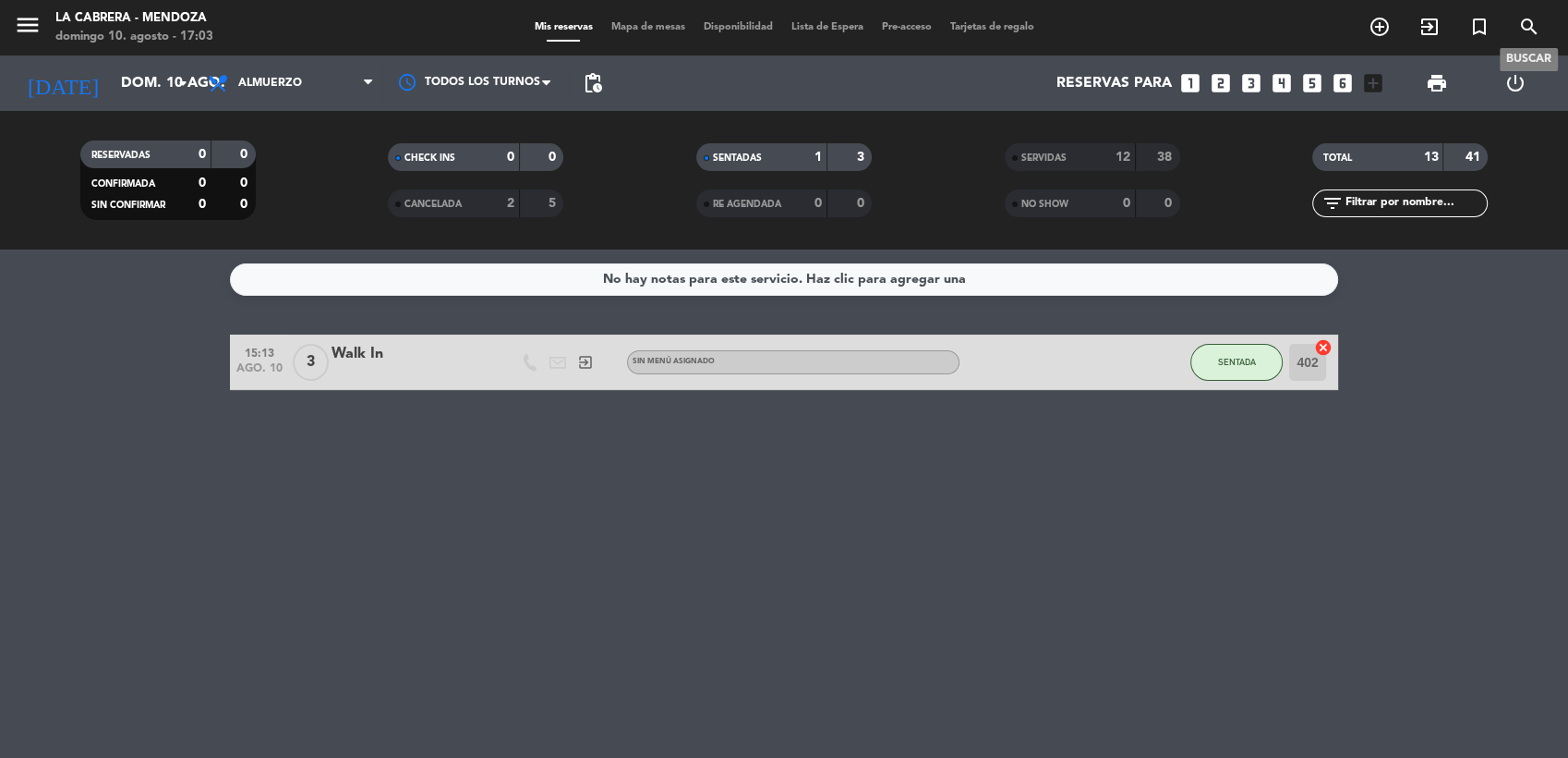
click at [1529, 26] on icon "search" at bounding box center [1529, 27] width 23 height 23
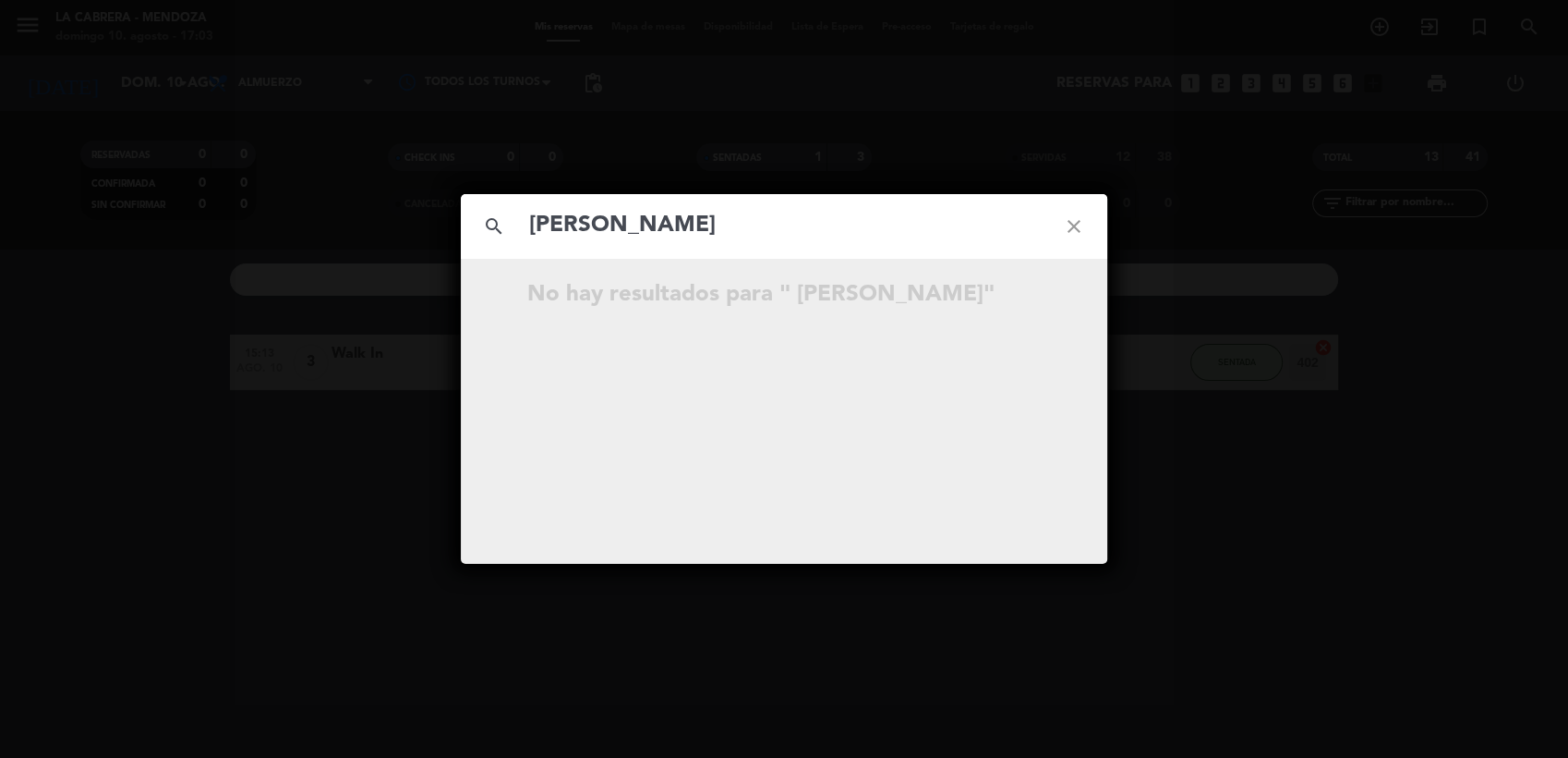
type input "[PERSON_NAME]"
click at [1085, 218] on icon "close" at bounding box center [1074, 226] width 67 height 67
click at [898, 77] on div "search close No hay resultados para """ at bounding box center [784, 379] width 1568 height 758
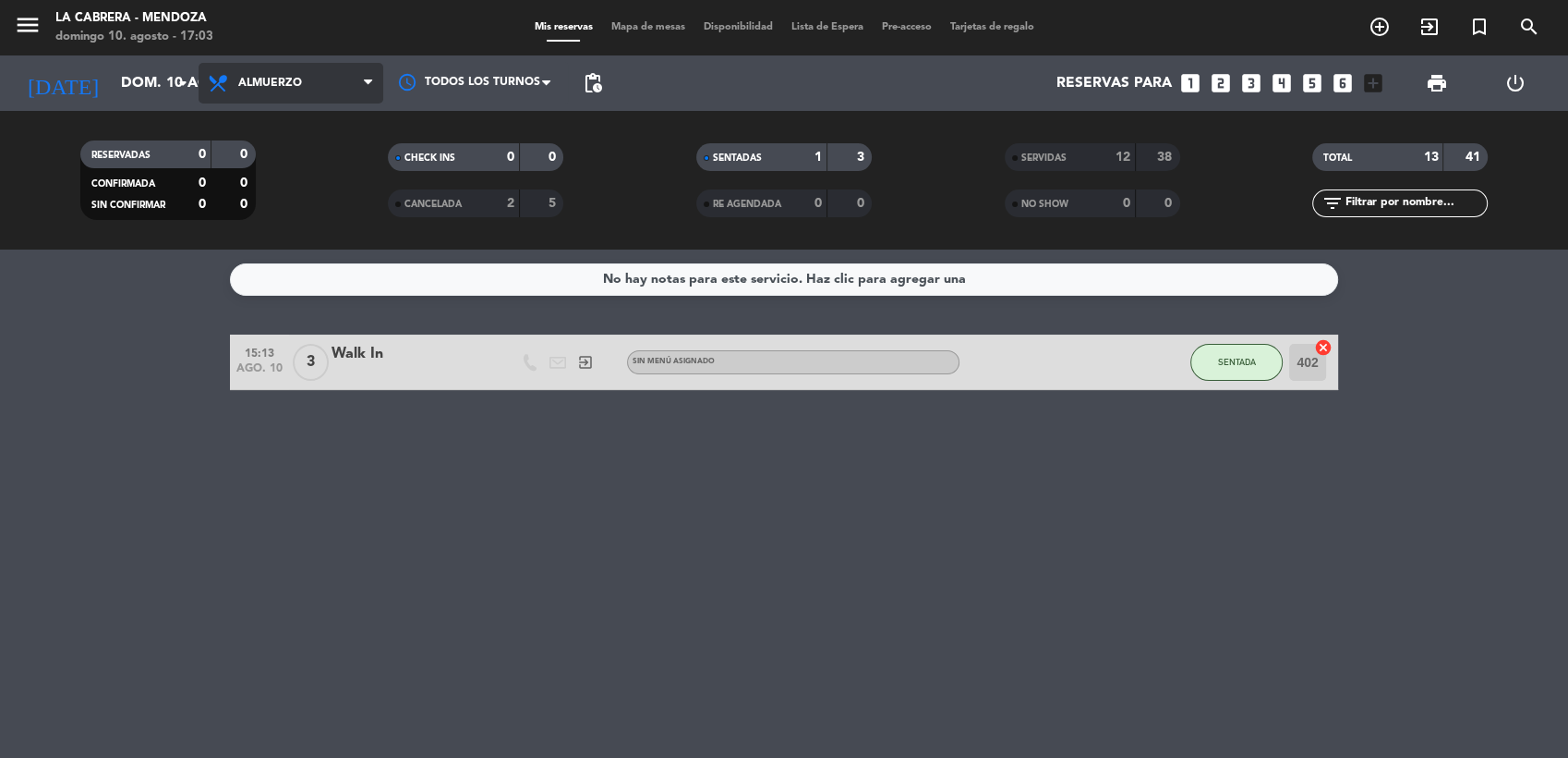
click at [304, 92] on span "Almuerzo" at bounding box center [290, 83] width 184 height 40
click at [310, 168] on div "menu LA CABRERA - [PERSON_NAME] 10. agosto - 17:03 Mis reservas Mapa de mesas D…" at bounding box center [784, 124] width 1568 height 249
click at [163, 80] on input "dom. 10 ago." at bounding box center [209, 84] width 195 height 36
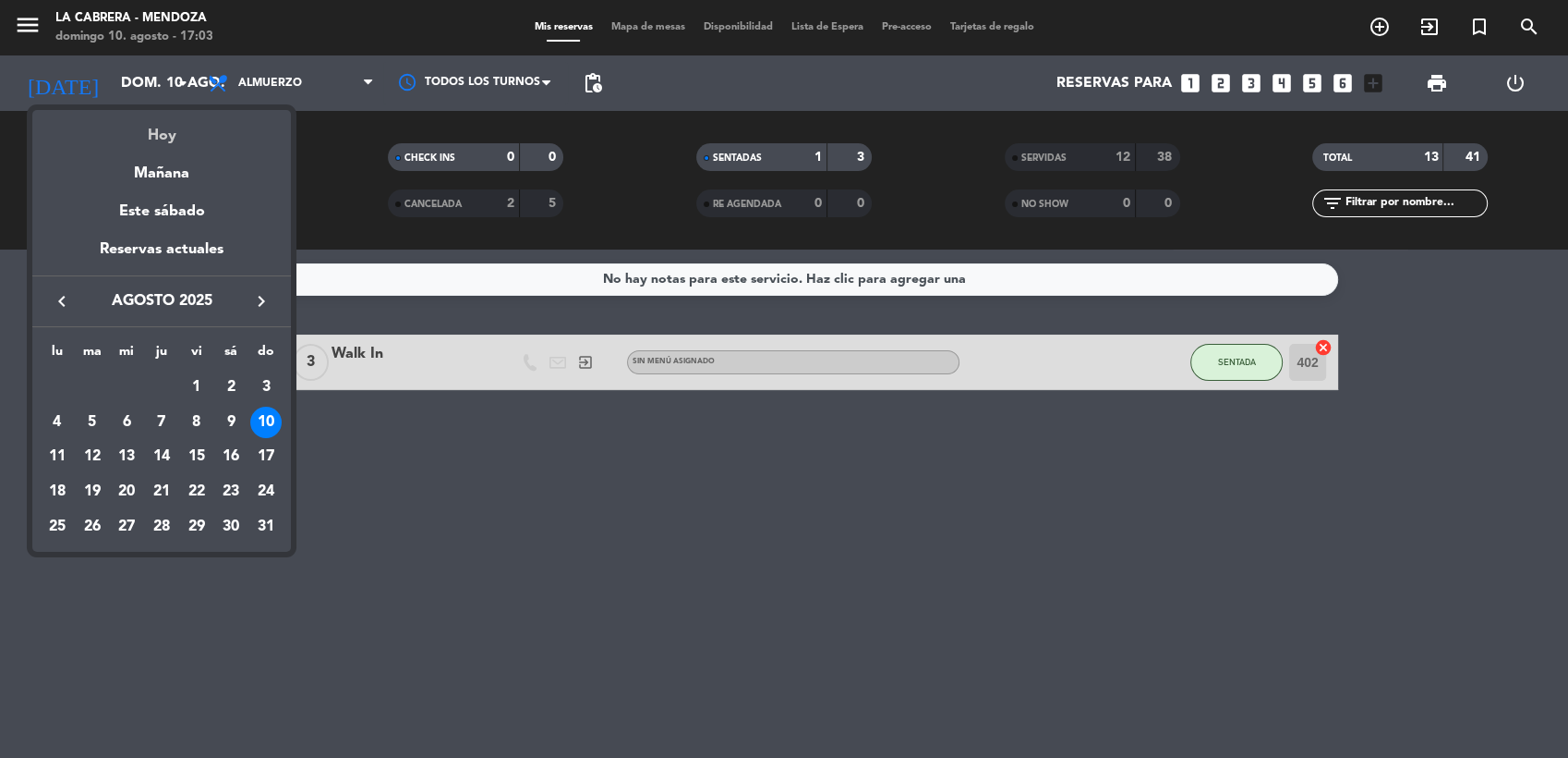
click at [180, 132] on div "Hoy" at bounding box center [161, 129] width 259 height 38
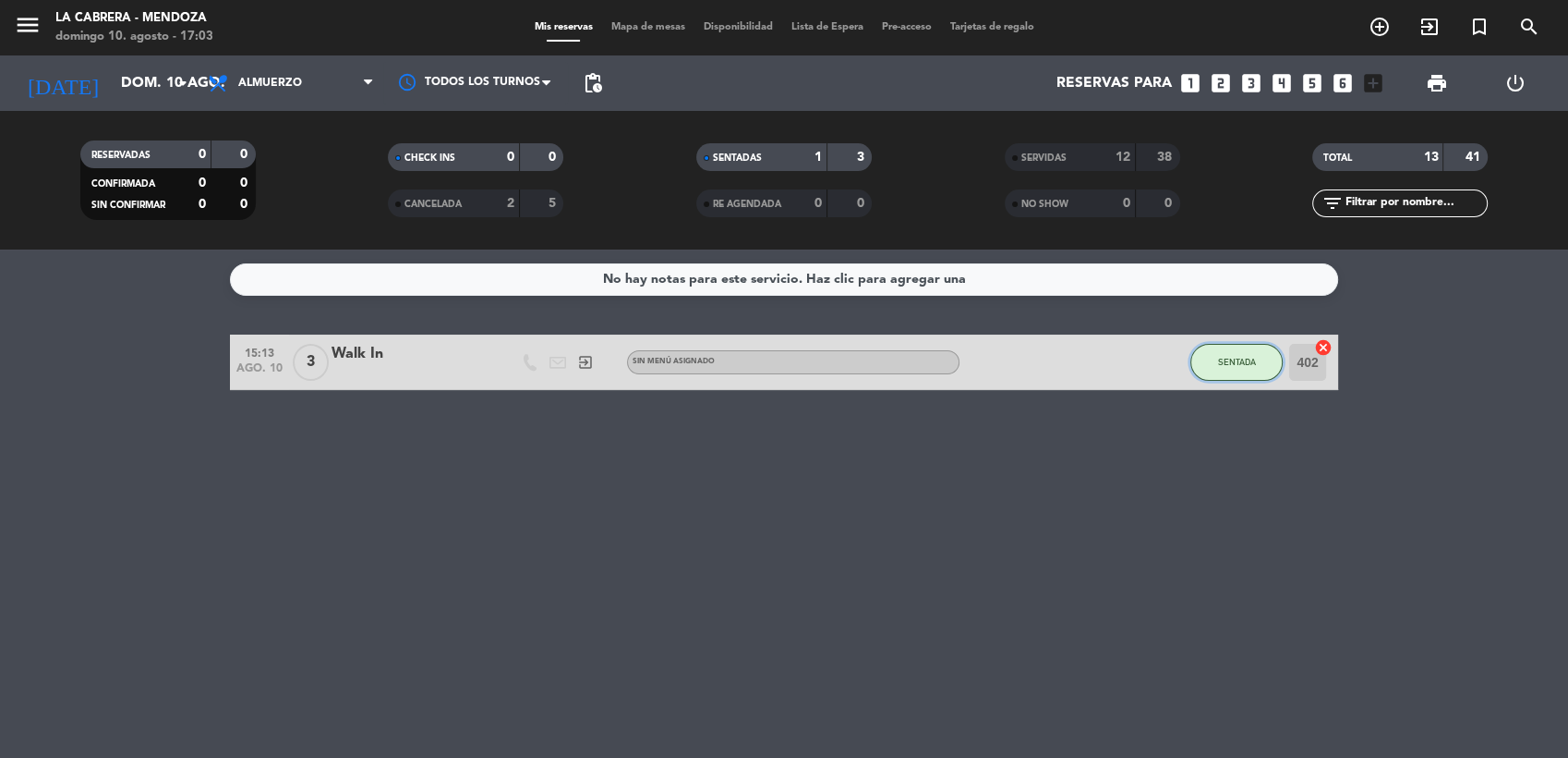
click at [1261, 355] on button "SENTADA" at bounding box center [1236, 361] width 92 height 37
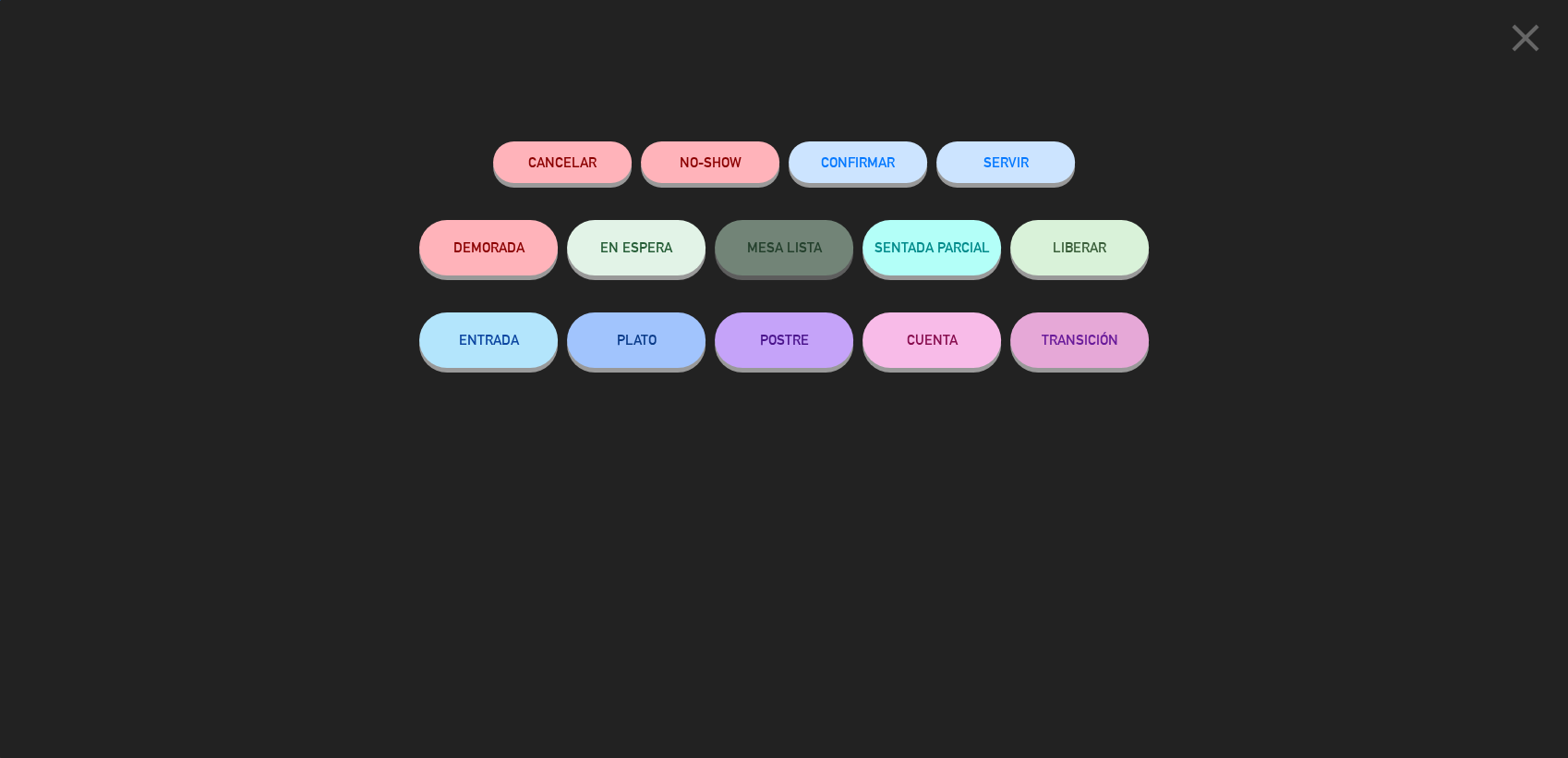
click at [1006, 148] on button "SERVIR" at bounding box center [1005, 162] width 138 height 41
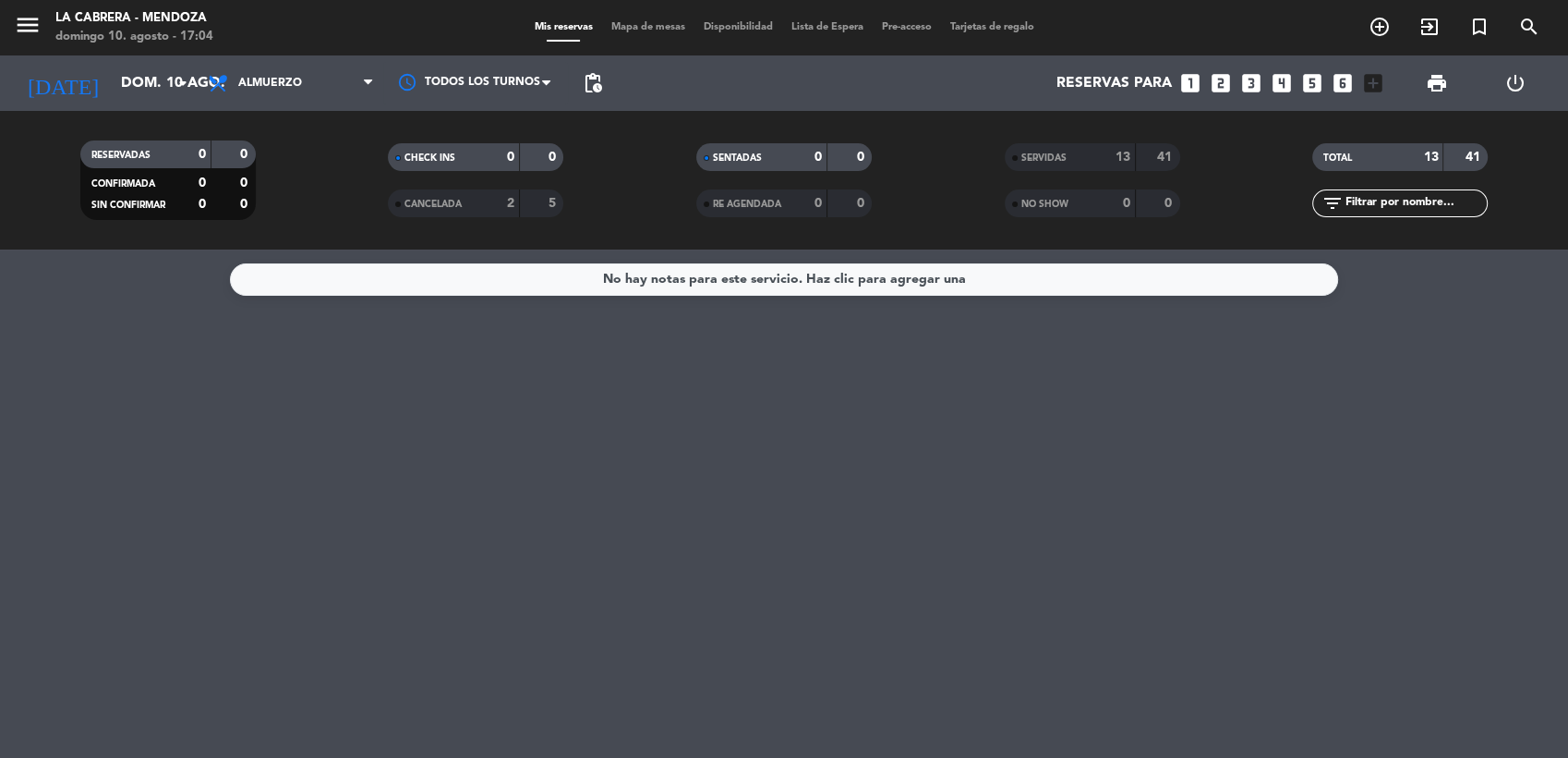
click at [1070, 141] on div "SERVIDAS 13 41 NO SHOW 0 0" at bounding box center [1092, 181] width 308 height 102
click at [1072, 150] on div "SERVIDAS" at bounding box center [1052, 157] width 85 height 22
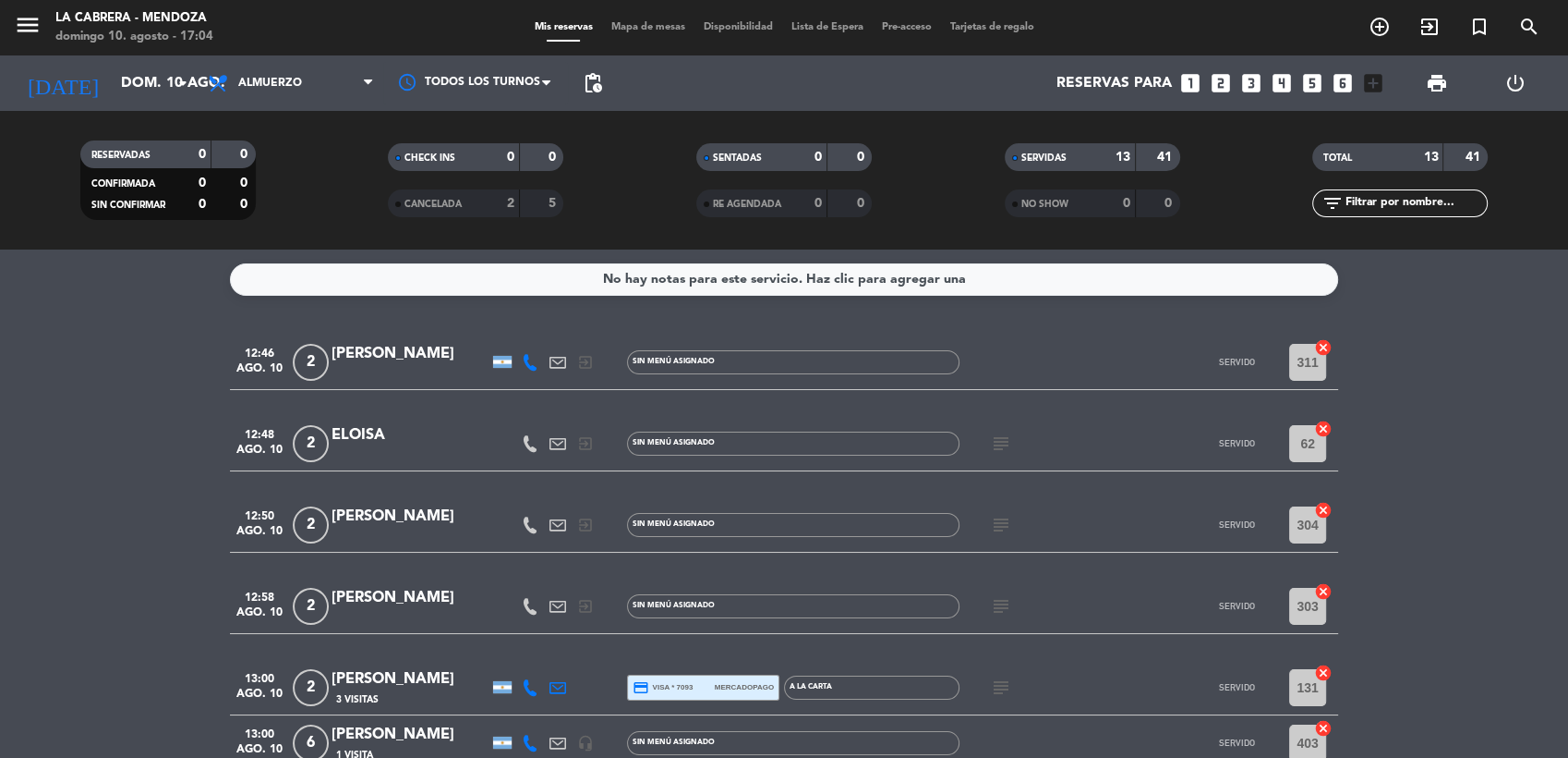
click at [1118, 156] on strong "13" at bounding box center [1123, 157] width 15 height 13
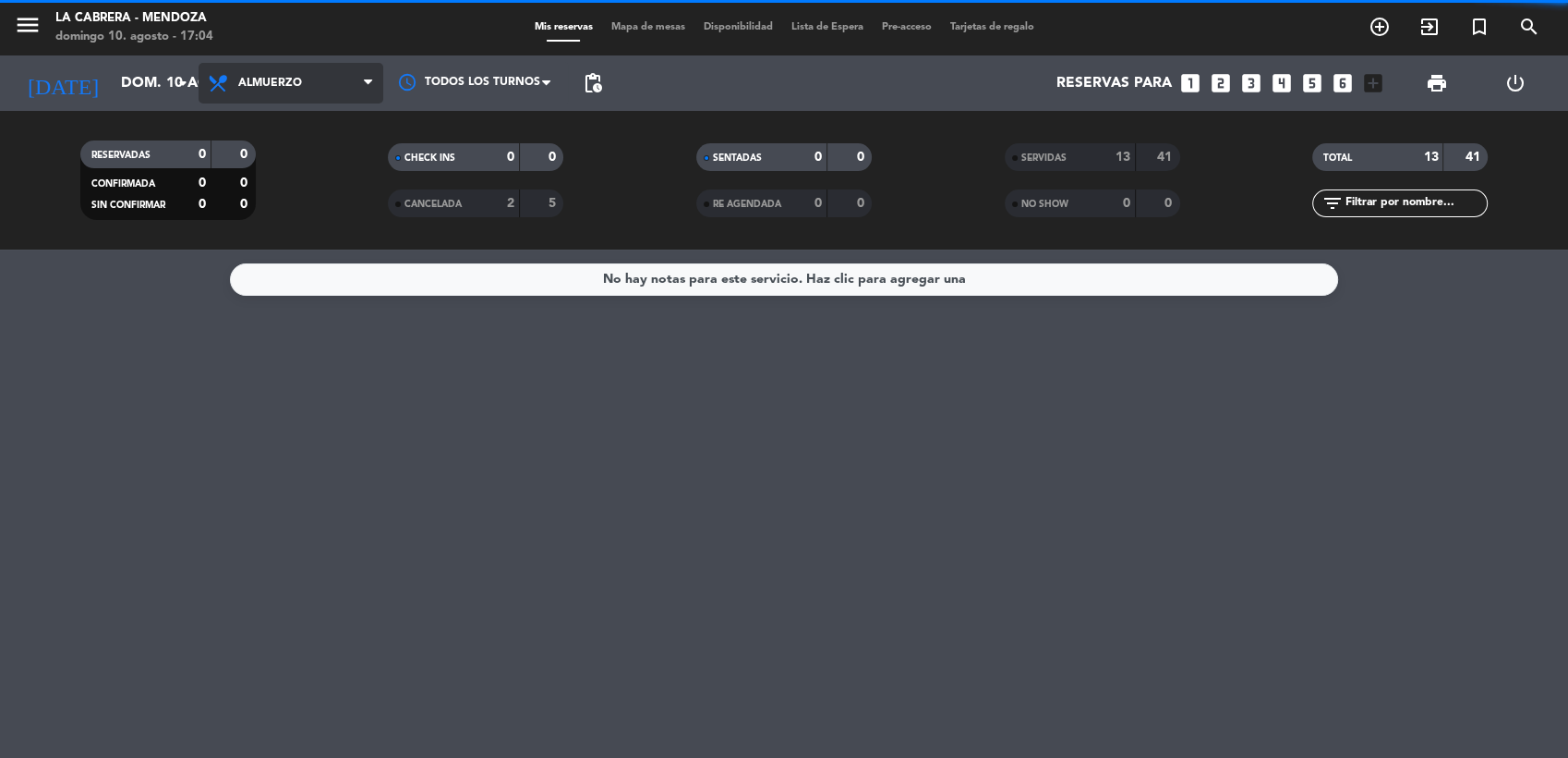
click at [291, 72] on span "Almuerzo" at bounding box center [290, 83] width 184 height 40
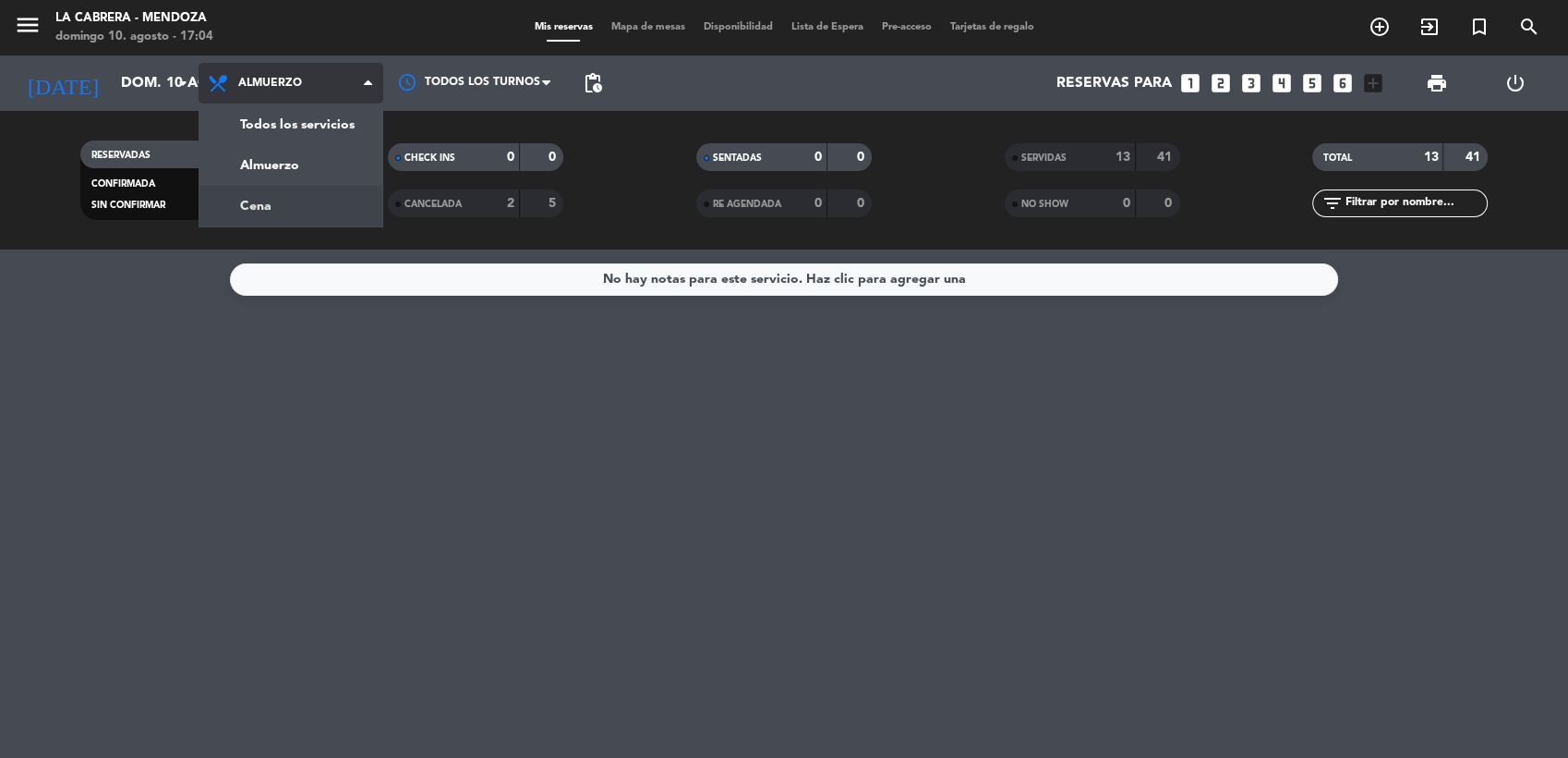
click at [314, 196] on div "menu LA CABRERA - [PERSON_NAME] 10. agosto - 17:04 Mis reservas Mapa de mesas D…" at bounding box center [784, 124] width 1568 height 249
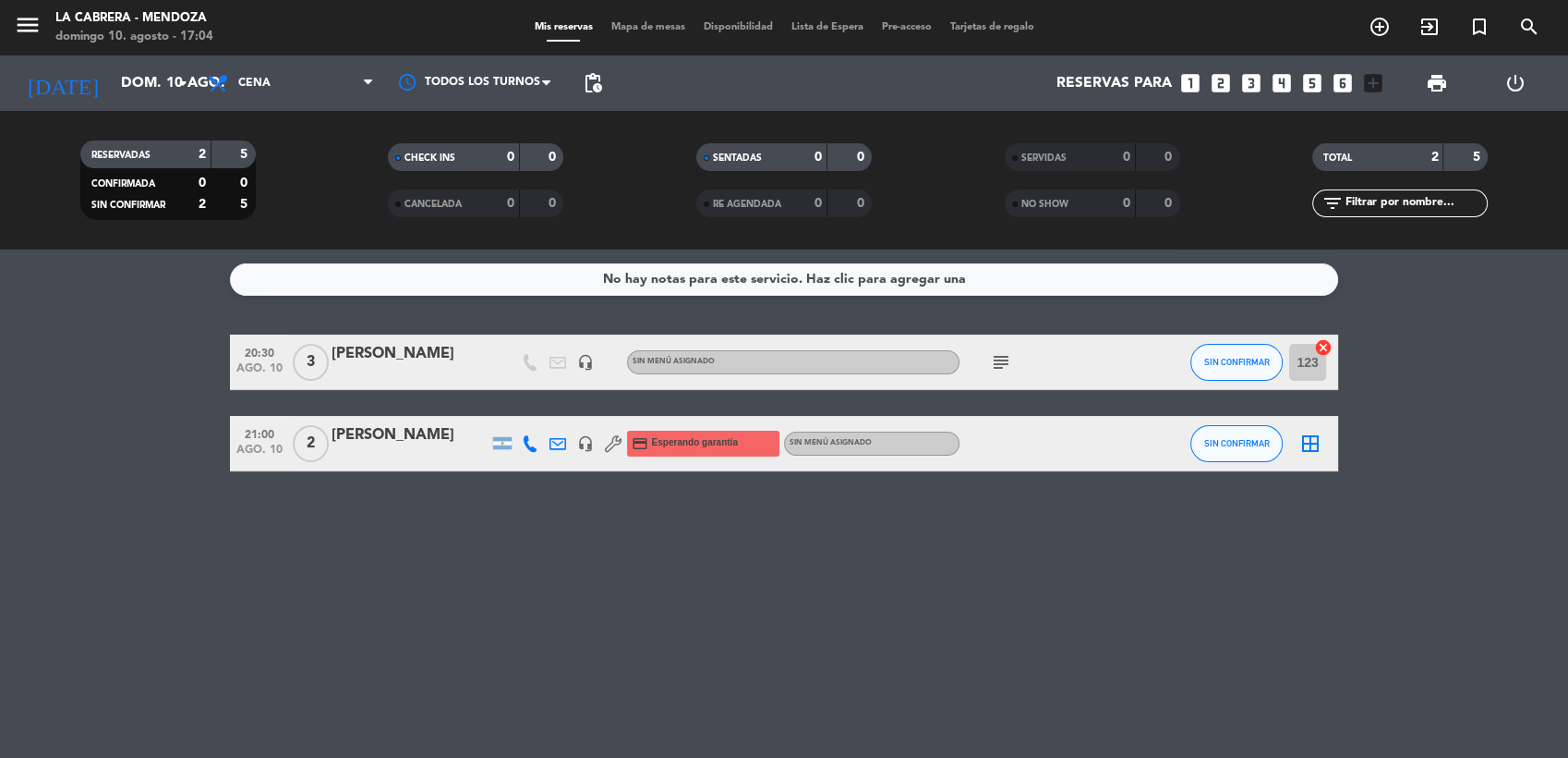
click at [994, 364] on icon "subject" at bounding box center [1001, 362] width 23 height 23
click at [535, 437] on icon at bounding box center [530, 444] width 17 height 17
click at [522, 408] on span "Copiar" at bounding box center [516, 412] width 39 height 20
click at [1279, 78] on icon "looks_4" at bounding box center [1282, 84] width 24 height 24
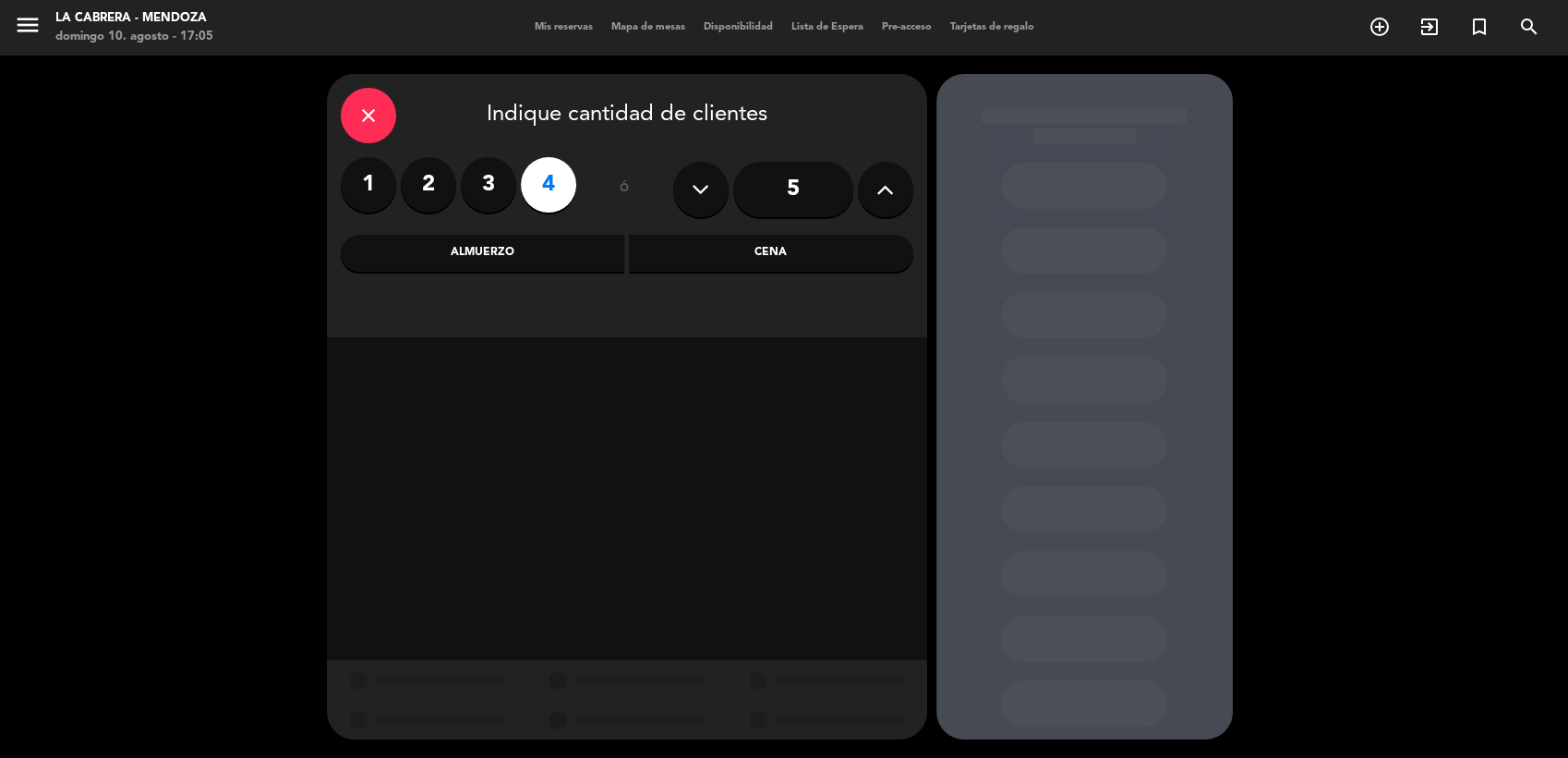
click at [653, 245] on div "Cena" at bounding box center [771, 253] width 285 height 37
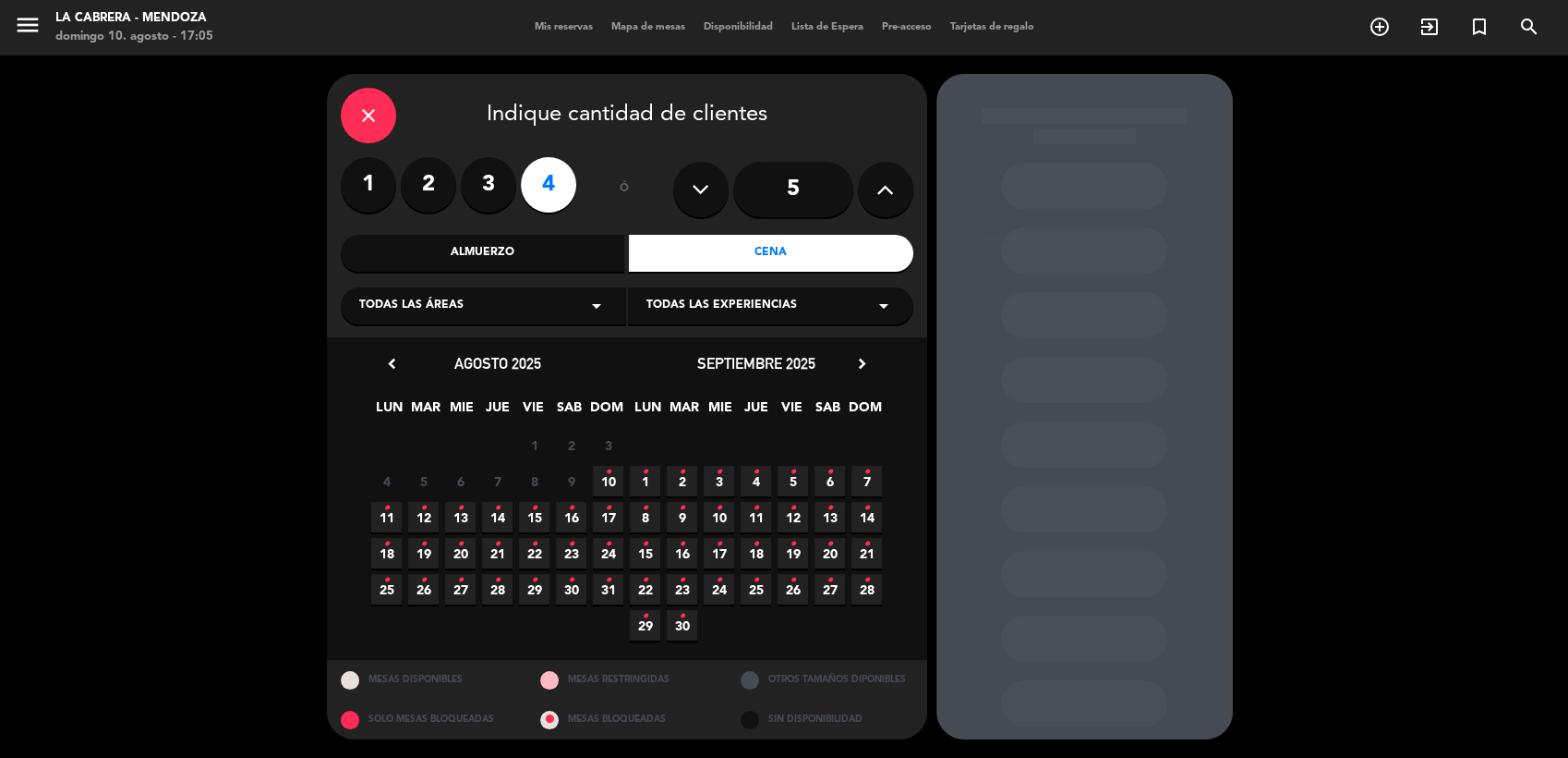
click at [864, 360] on icon "chevron_right" at bounding box center [862, 363] width 20 height 20
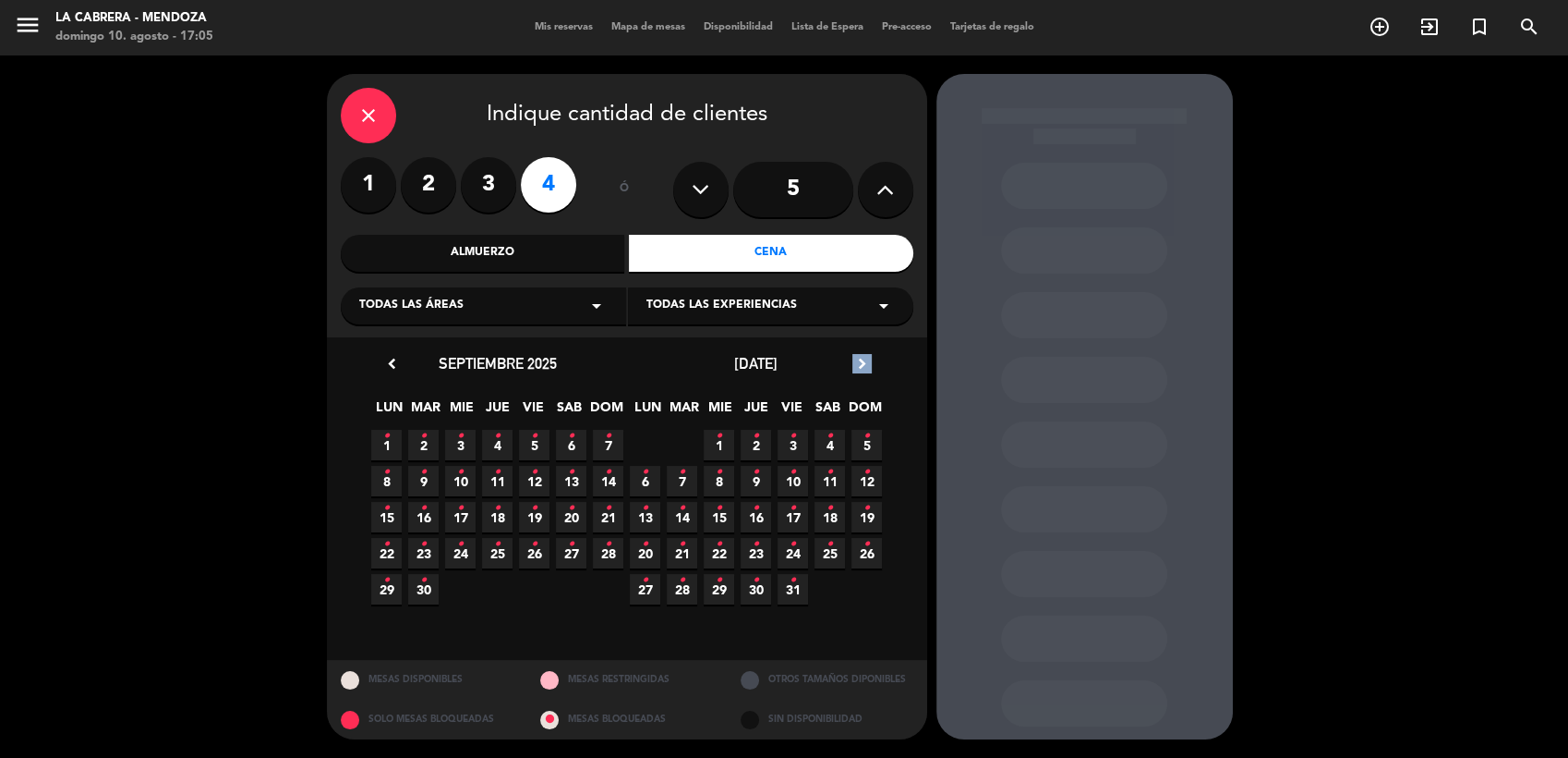
click at [864, 360] on icon "chevron_right" at bounding box center [862, 363] width 20 height 20
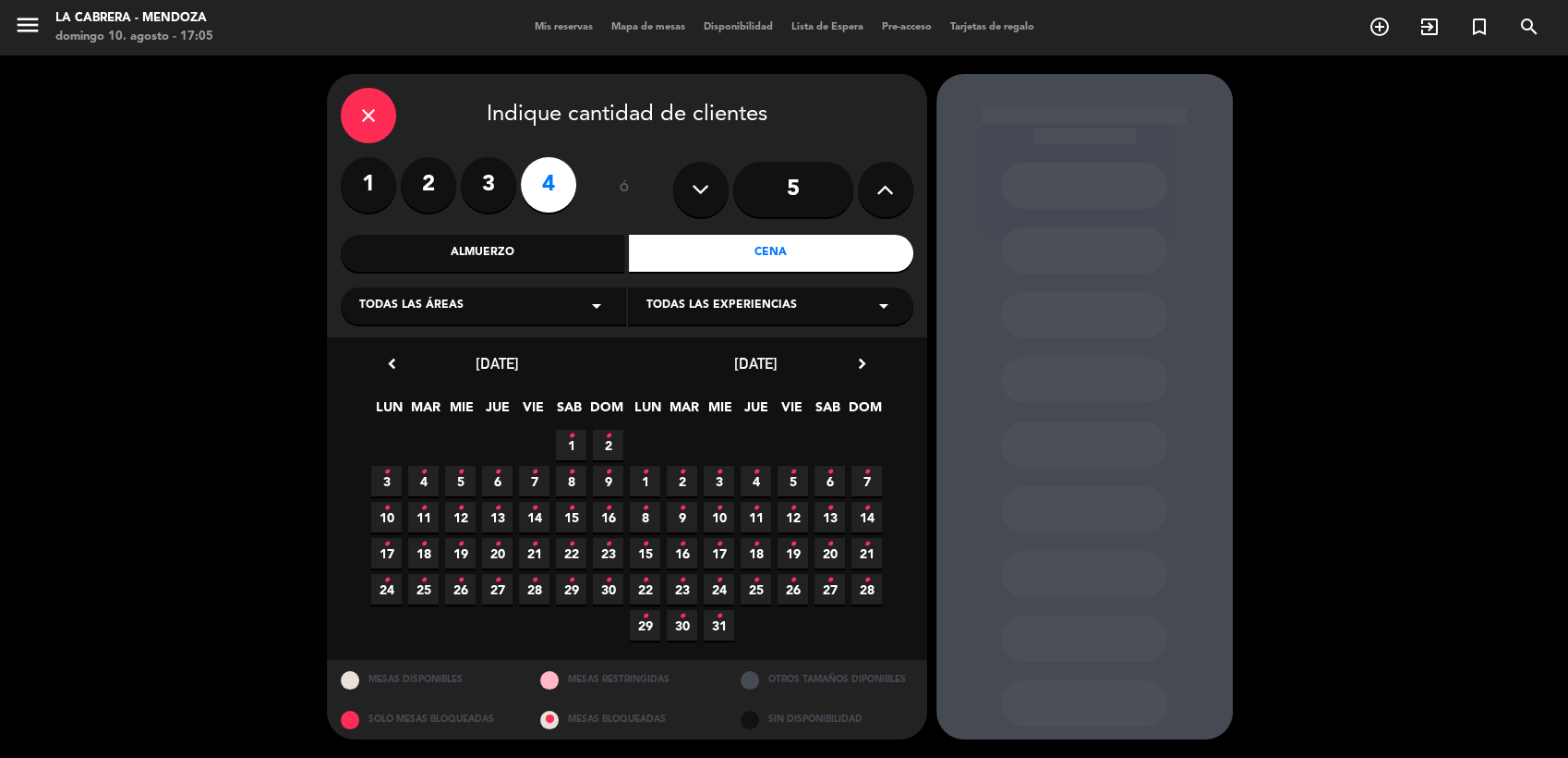
click at [644, 585] on icon "•" at bounding box center [645, 579] width 7 height 29
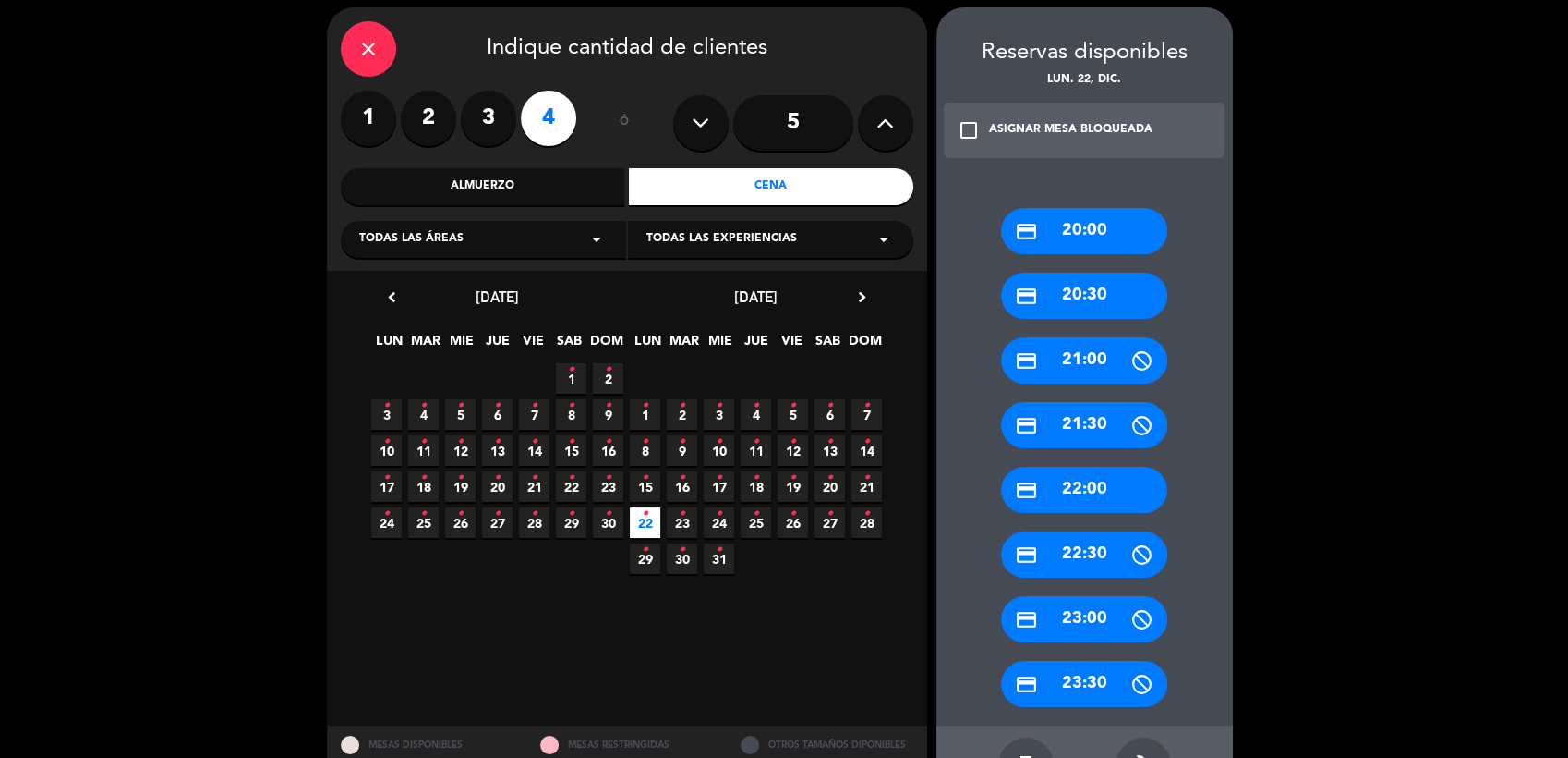
scroll to position [132, 0]
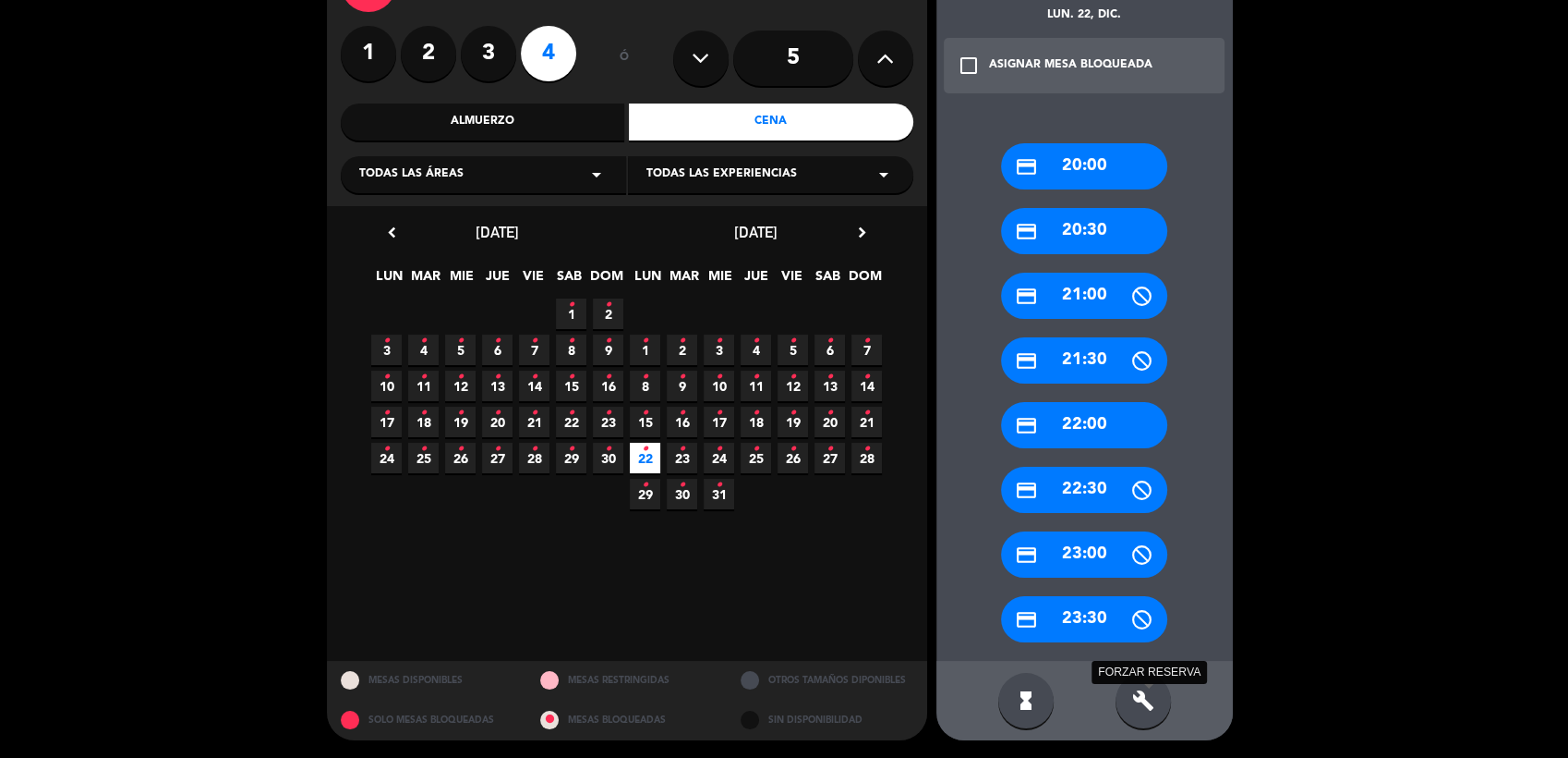
click at [1150, 703] on icon "build" at bounding box center [1144, 701] width 23 height 23
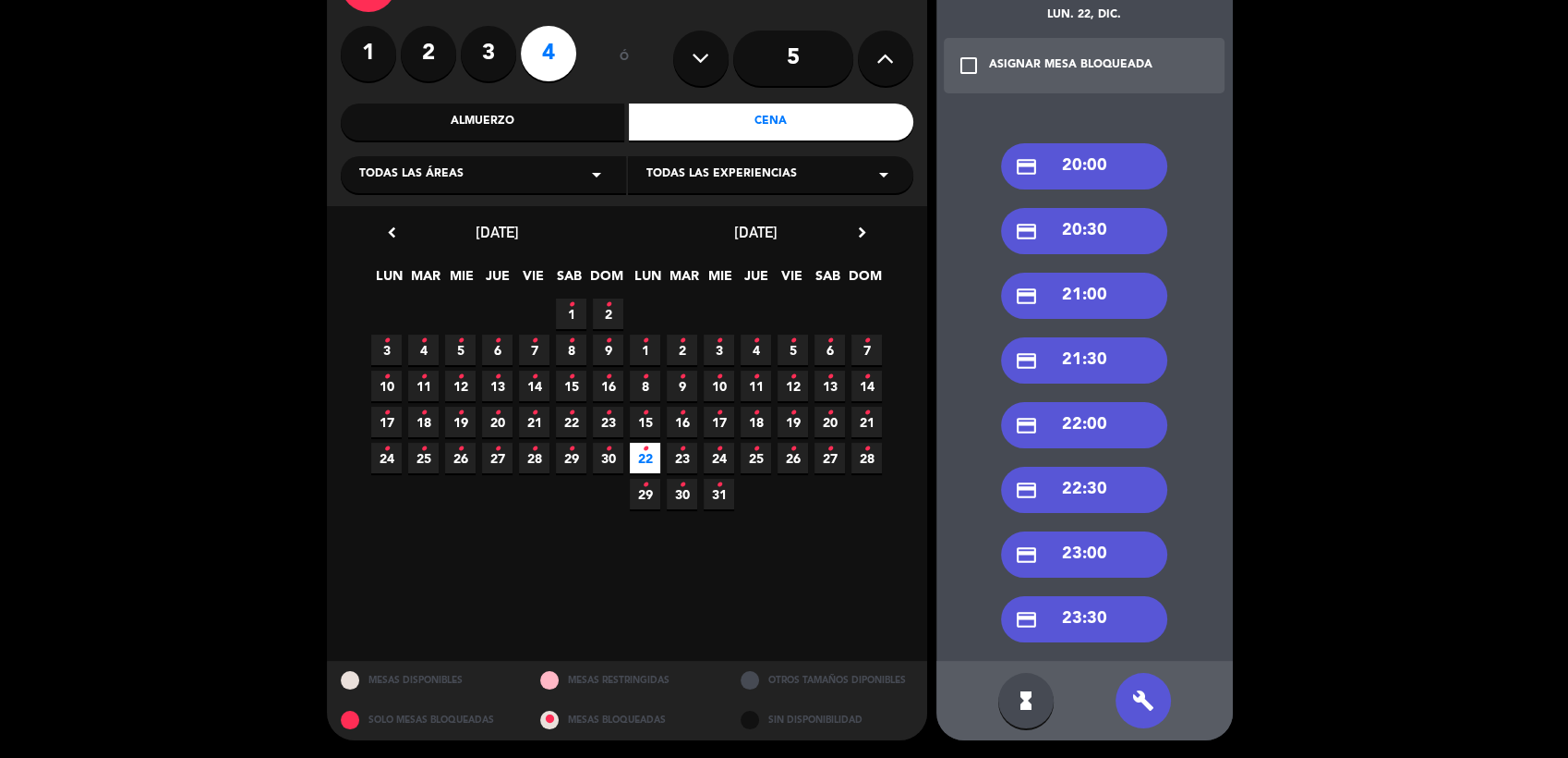
click at [1117, 290] on div "credit_card 21:00" at bounding box center [1084, 295] width 166 height 46
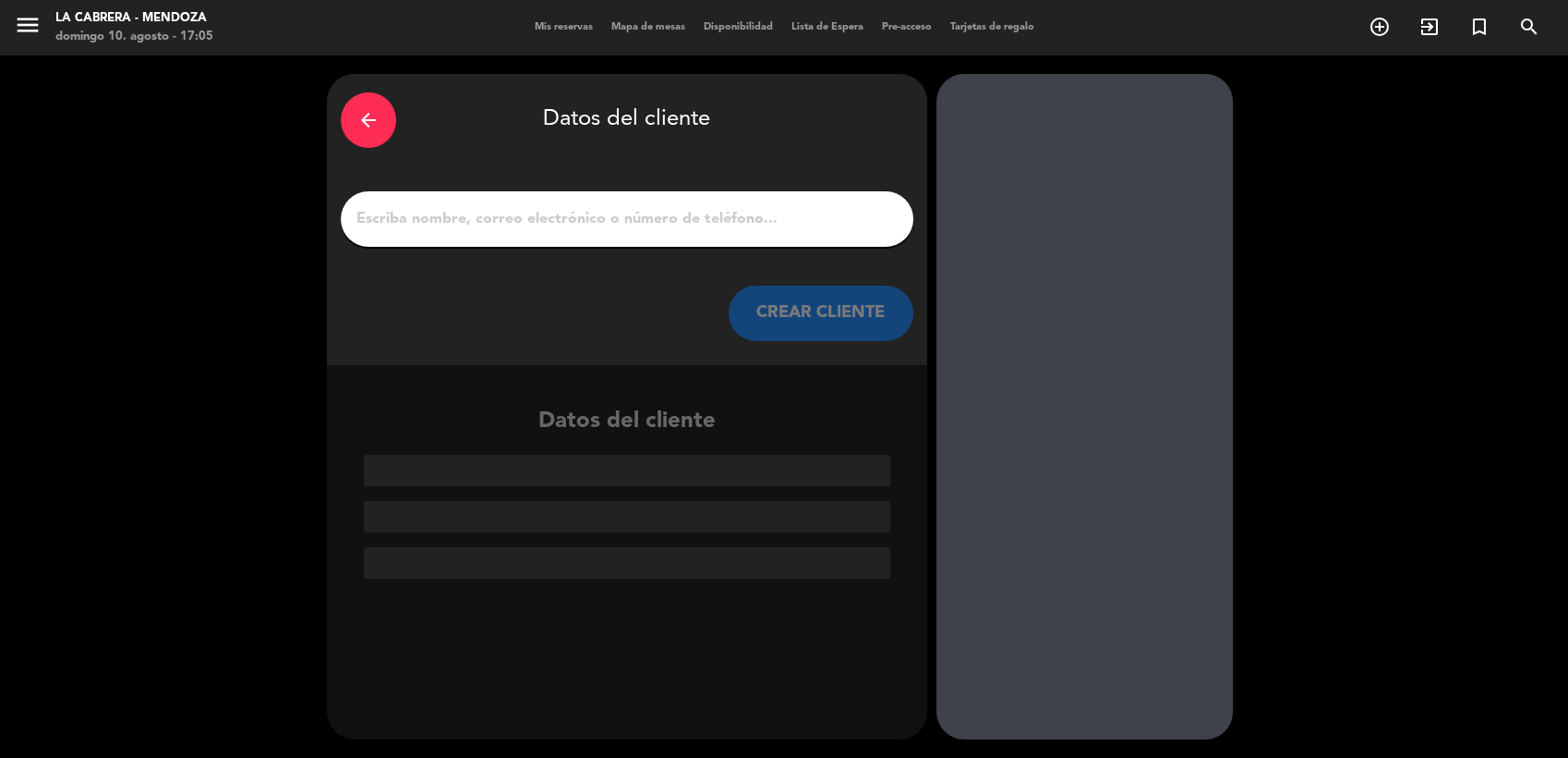
scroll to position [0, 0]
click at [518, 220] on input "1" at bounding box center [627, 219] width 545 height 26
paste input "[PERSON_NAME]"
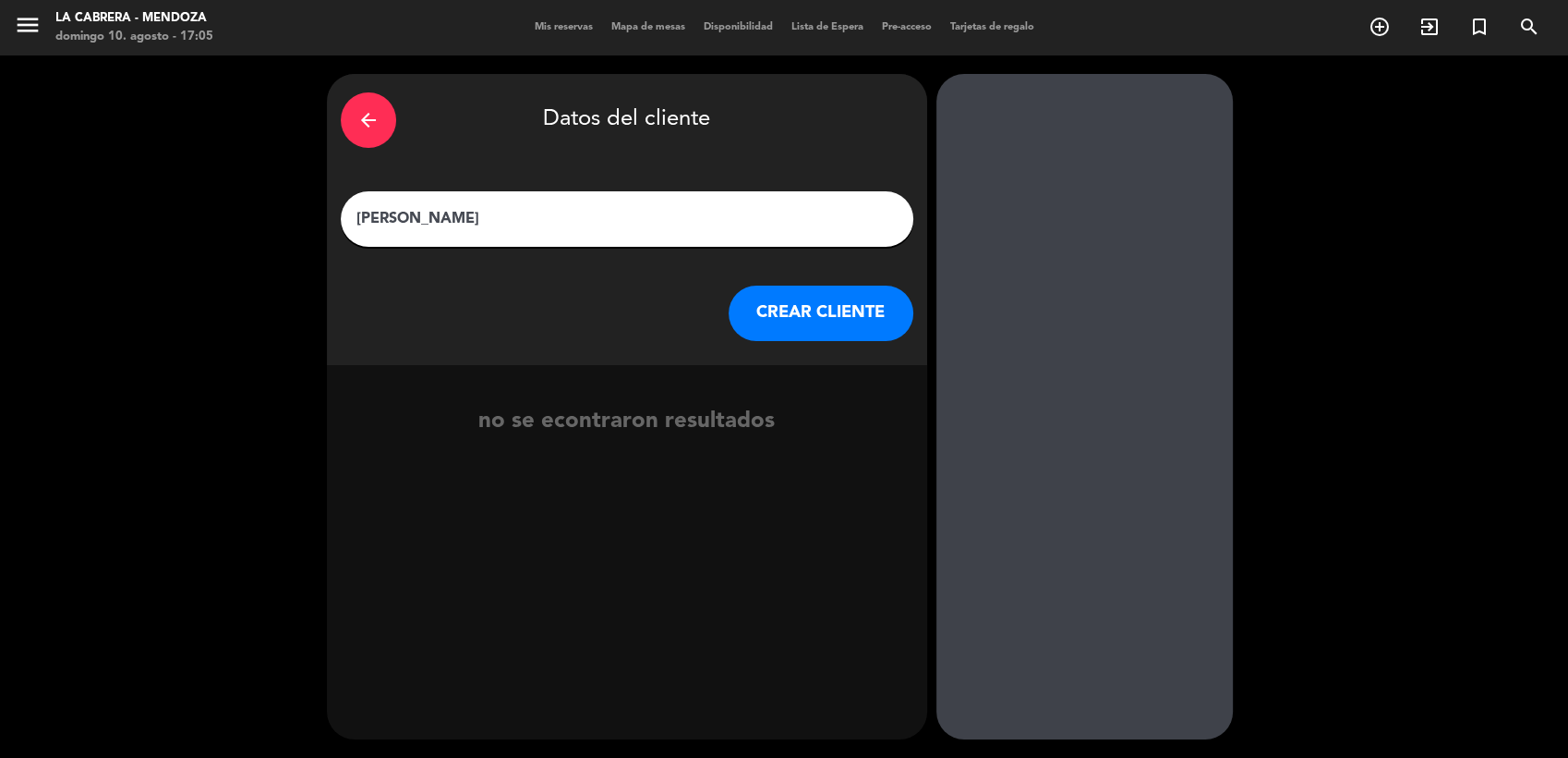
type input "[PERSON_NAME]"
click at [823, 308] on button "CREAR CLIENTE" at bounding box center [821, 313] width 184 height 55
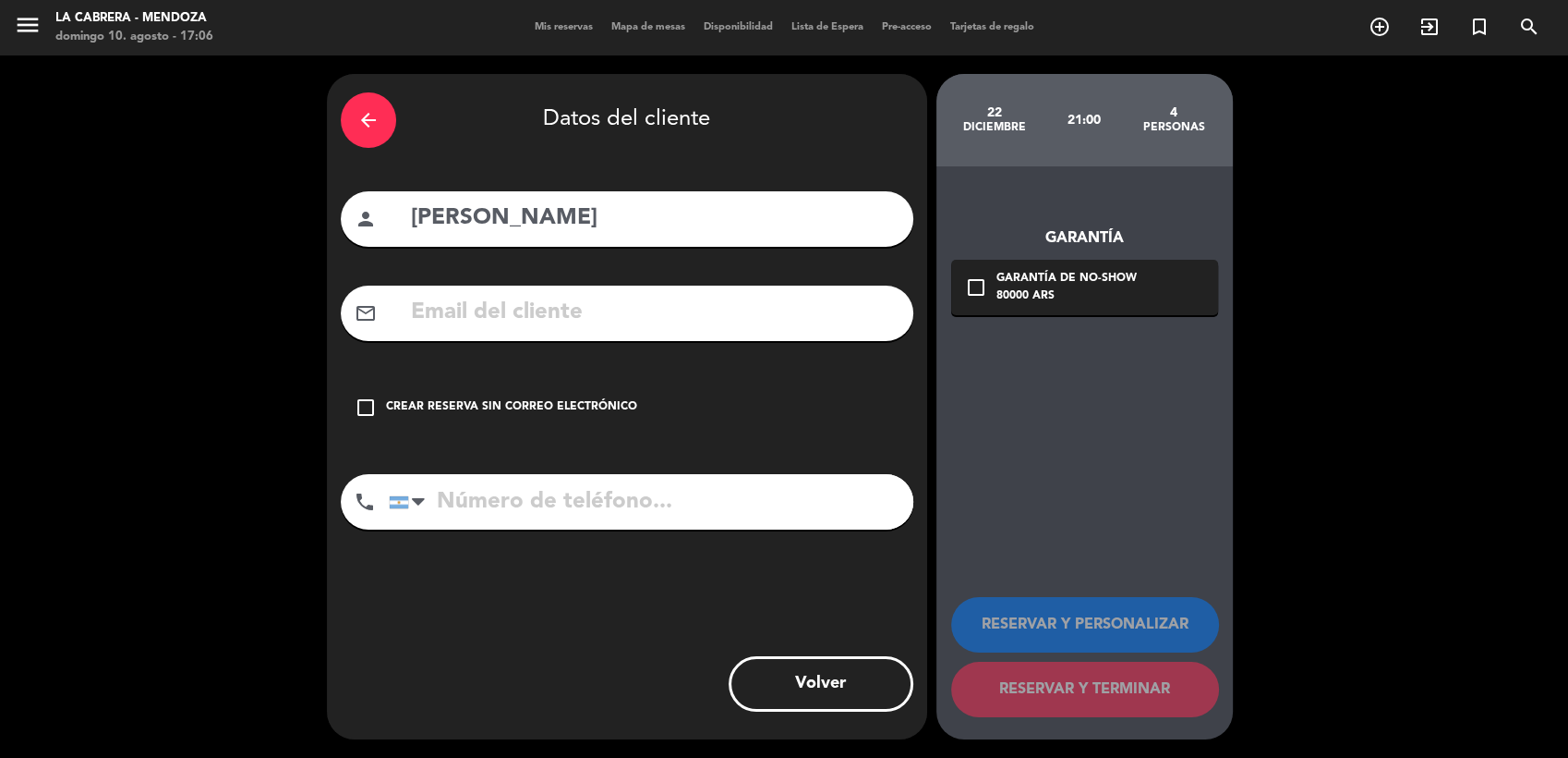
click at [549, 401] on div "Crear reserva sin correo electrónico" at bounding box center [511, 407] width 251 height 19
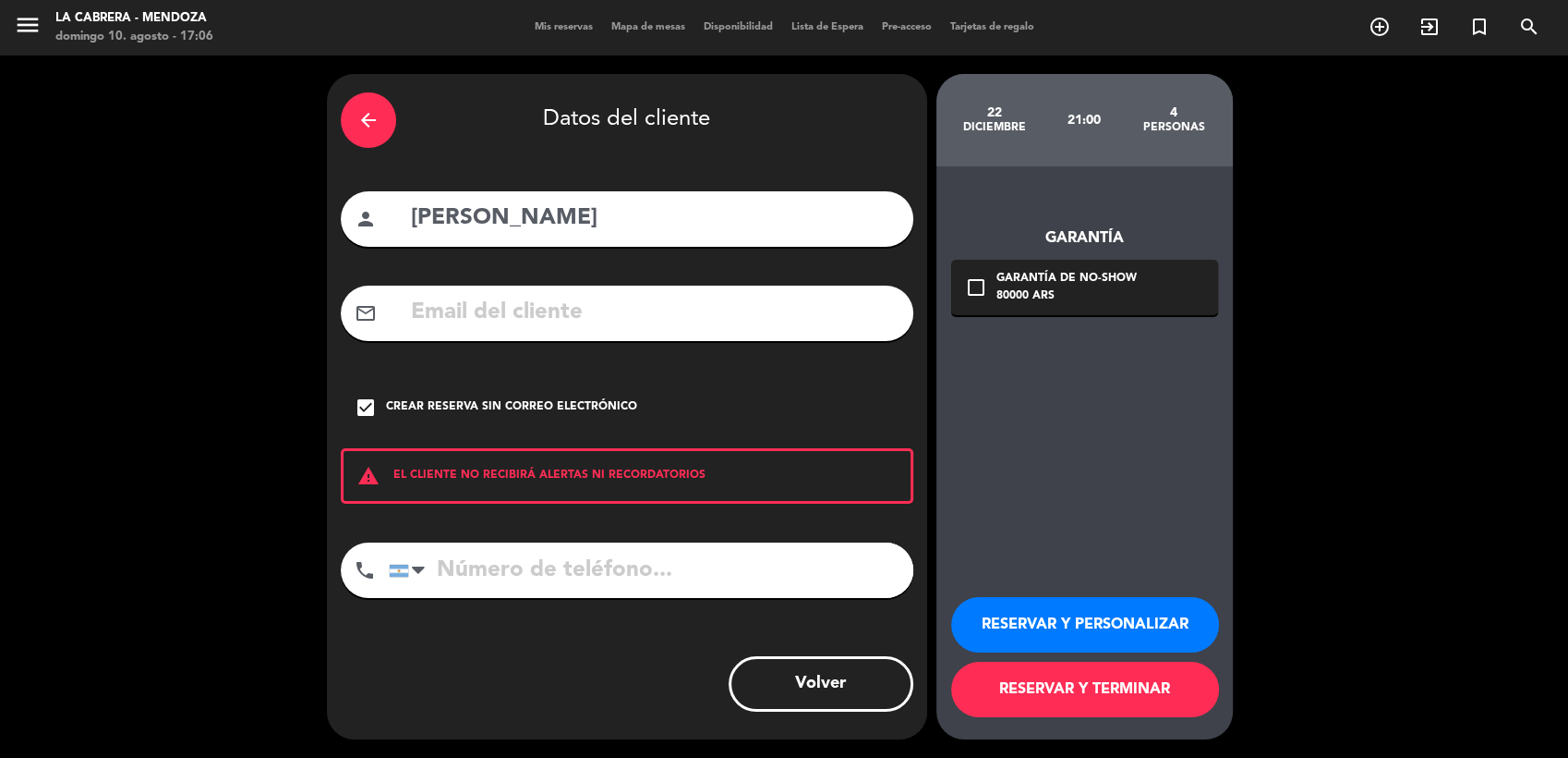
click at [1067, 617] on button "RESERVAR Y PERSONALIZAR" at bounding box center [1085, 624] width 268 height 55
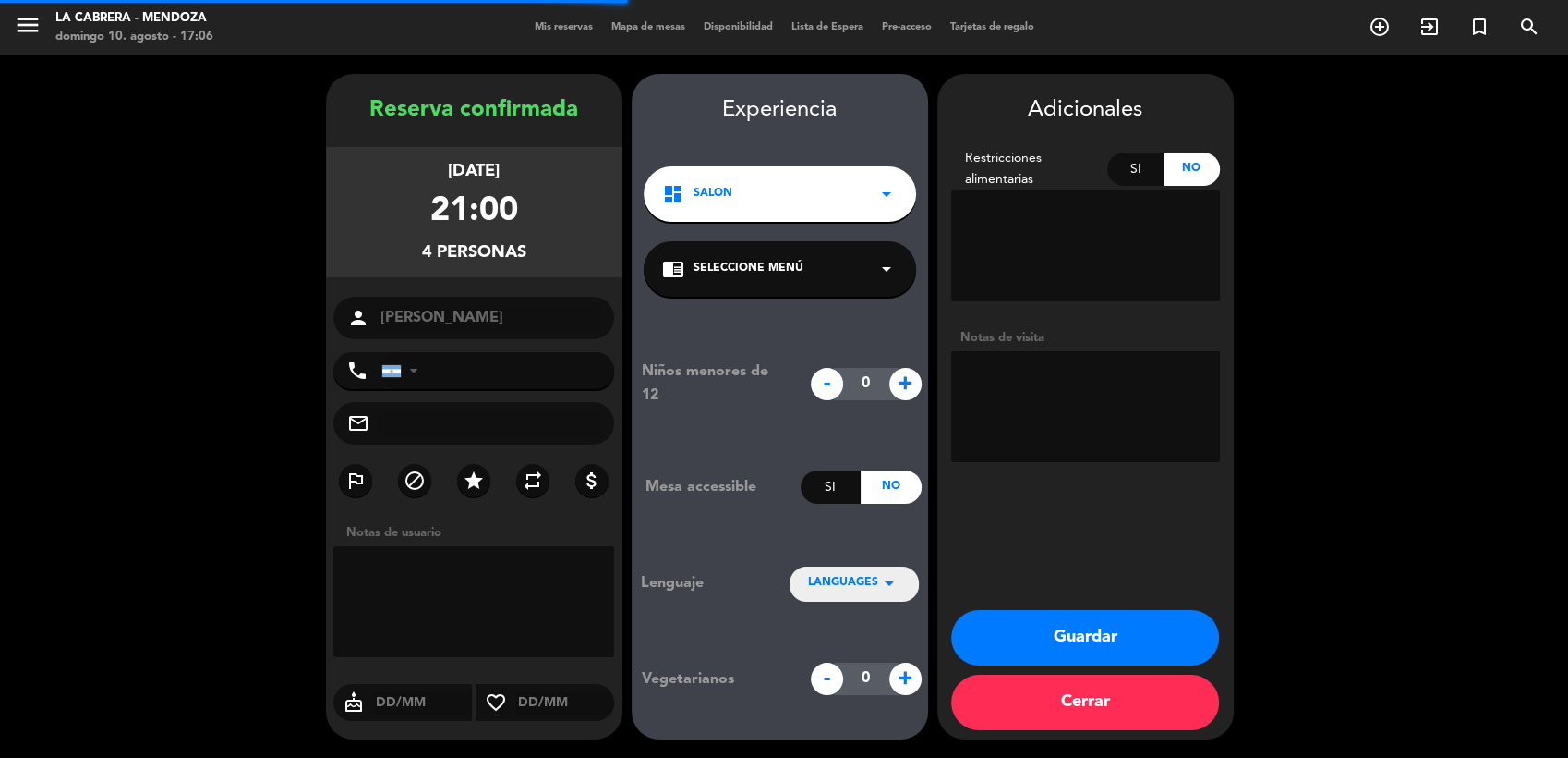
click at [1017, 398] on textarea at bounding box center [1086, 406] width 269 height 111
paste textarea "ingles. [GEOGRAPHIC_DATA]"
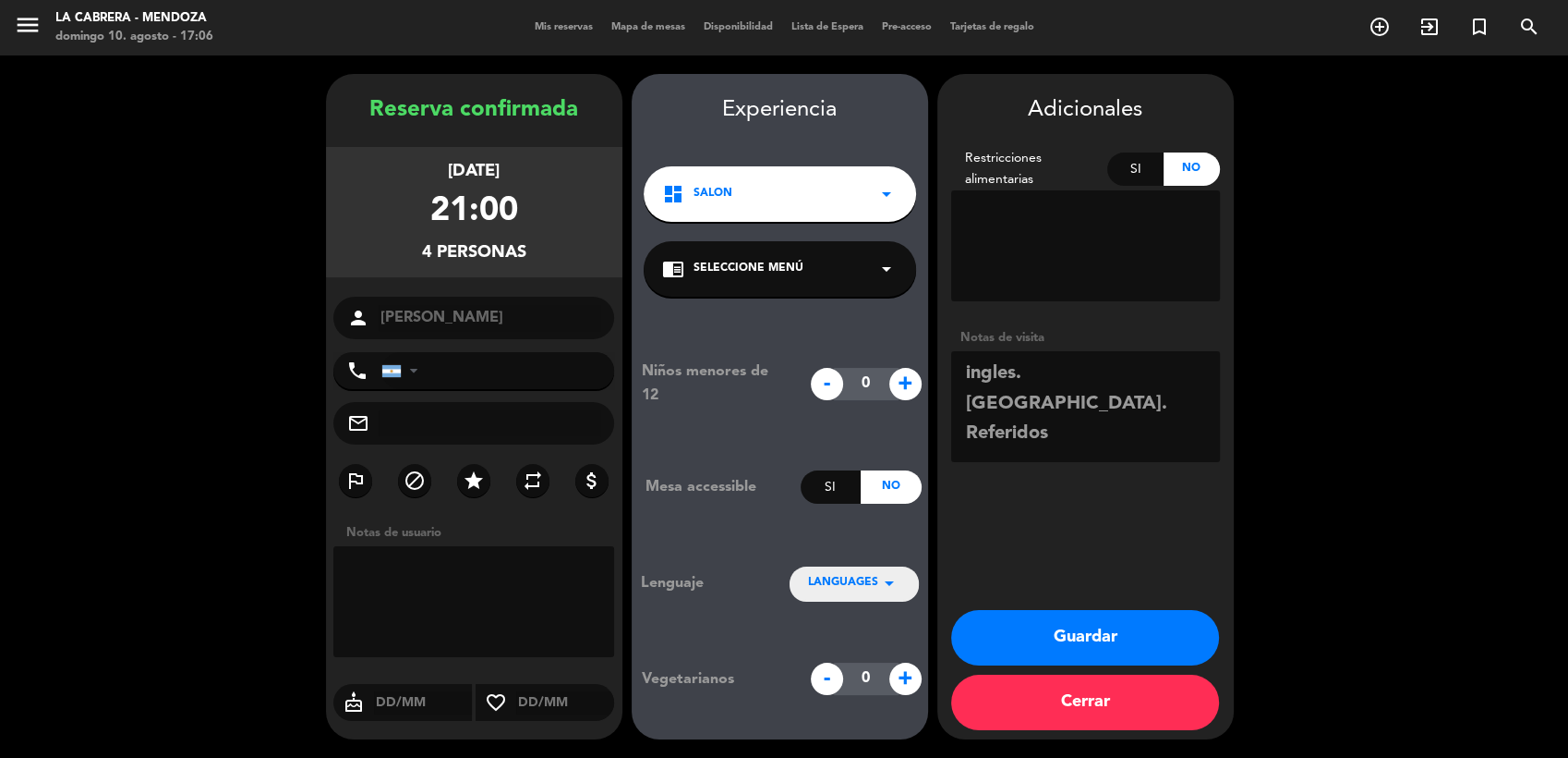
click at [1063, 401] on textarea at bounding box center [1086, 406] width 269 height 111
type textarea "ingles. [GEOGRAPHIC_DATA]. Referidos de la familia camsen. Abona pax. Solicita …"
click at [1136, 637] on button "Guardar" at bounding box center [1085, 637] width 268 height 55
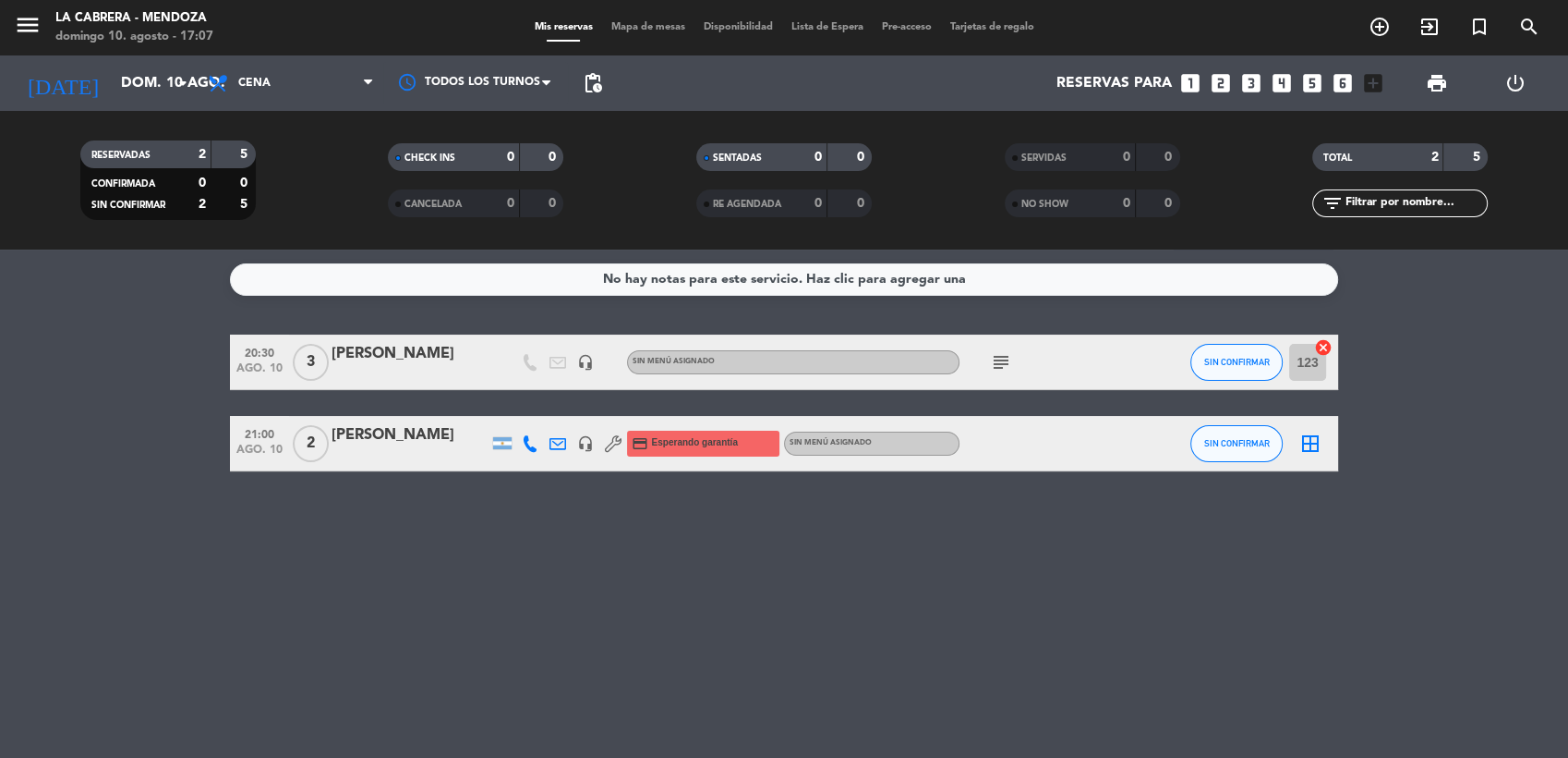
click at [992, 368] on icon "subject" at bounding box center [1001, 362] width 23 height 23
click at [411, 359] on div "[PERSON_NAME]" at bounding box center [410, 355] width 157 height 24
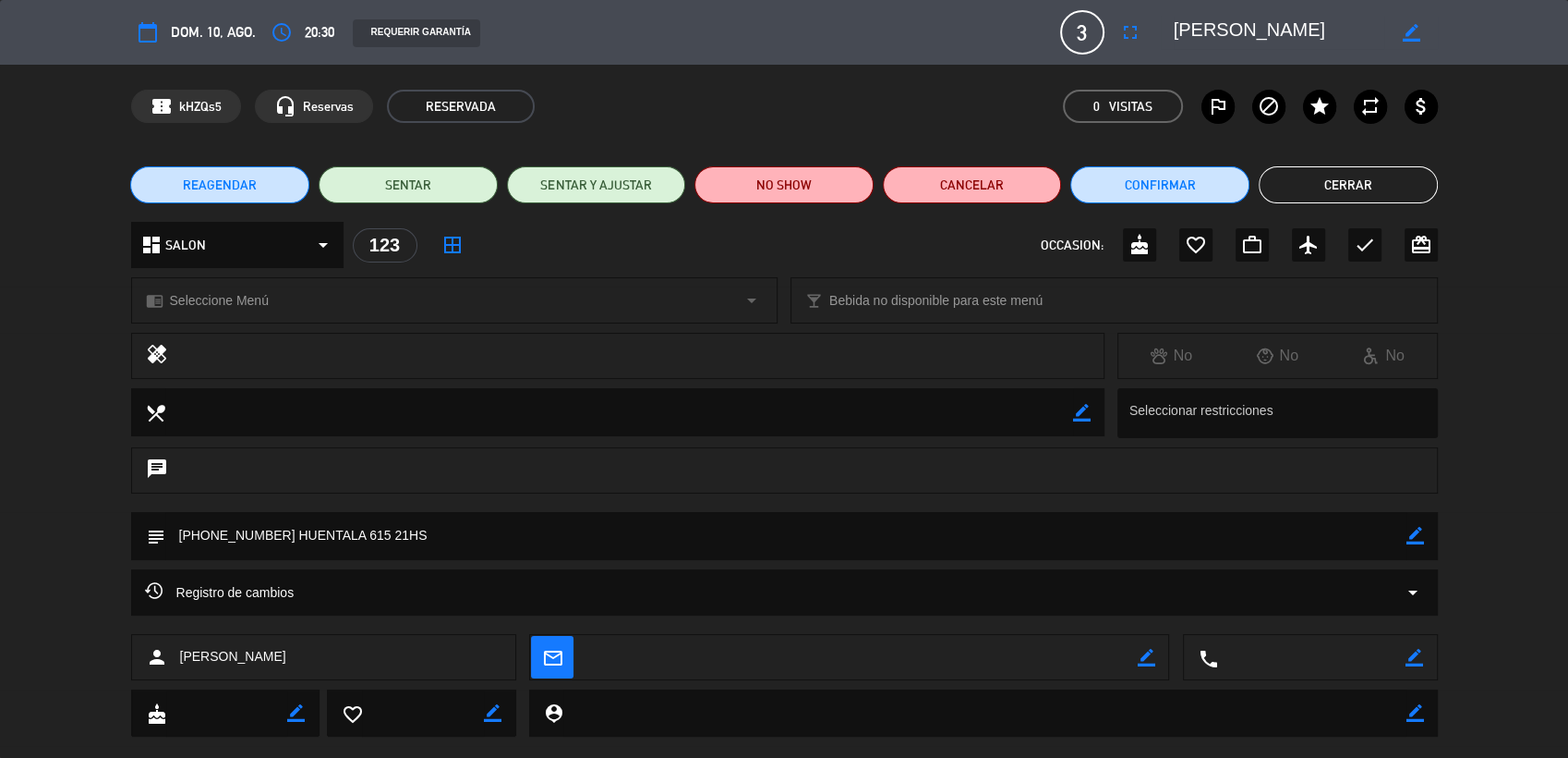
click at [1419, 531] on icon "border_color" at bounding box center [1415, 535] width 18 height 18
drag, startPoint x: 288, startPoint y: 532, endPoint x: 174, endPoint y: 538, distance: 114.2
click at [174, 538] on textarea at bounding box center [786, 535] width 1241 height 47
click at [1326, 184] on button "Cerrar" at bounding box center [1348, 184] width 180 height 37
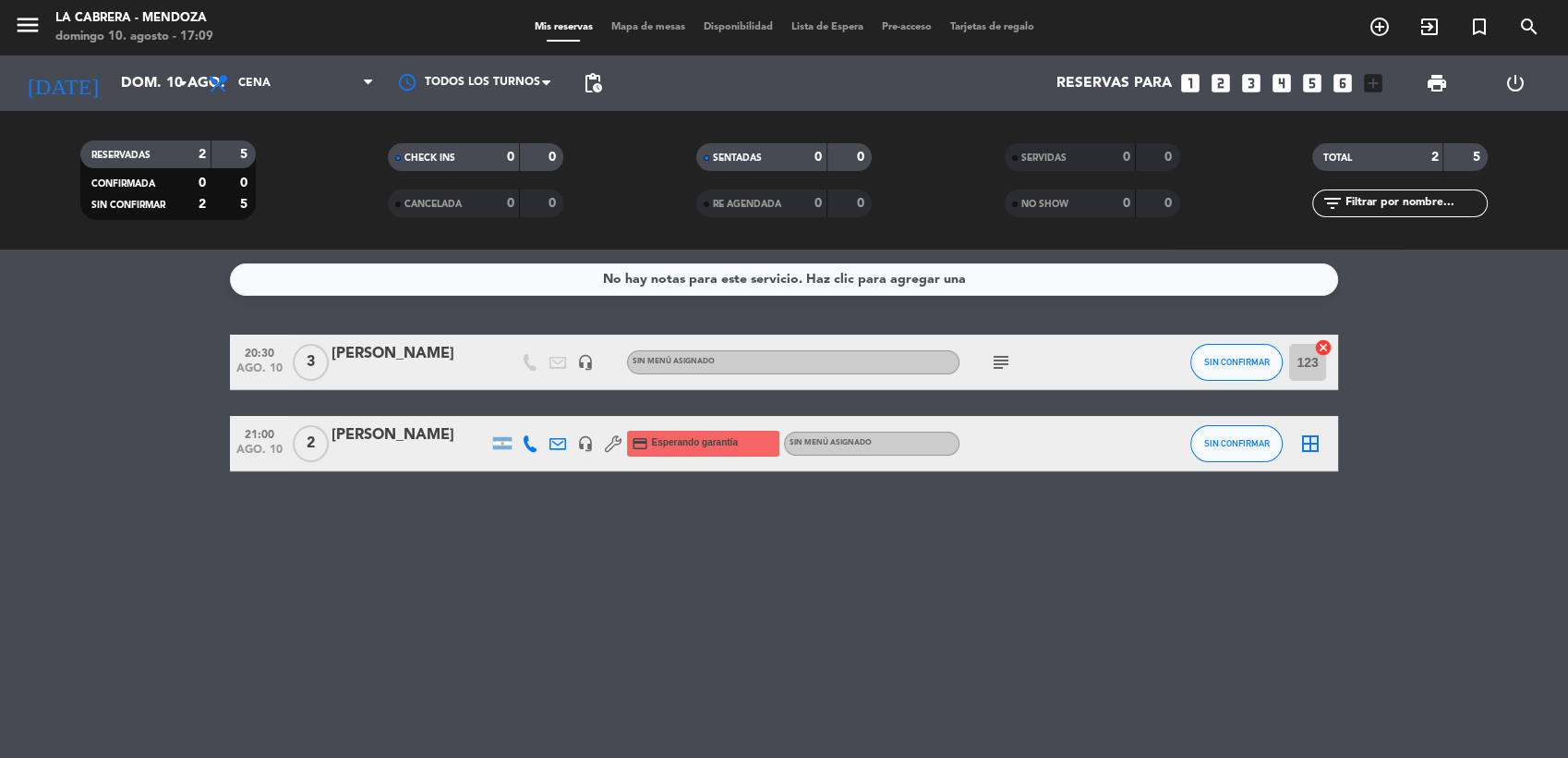
click at [525, 441] on icon at bounding box center [530, 444] width 17 height 17
click at [525, 411] on button "Copiar content_paste" at bounding box center [525, 412] width 56 height 20
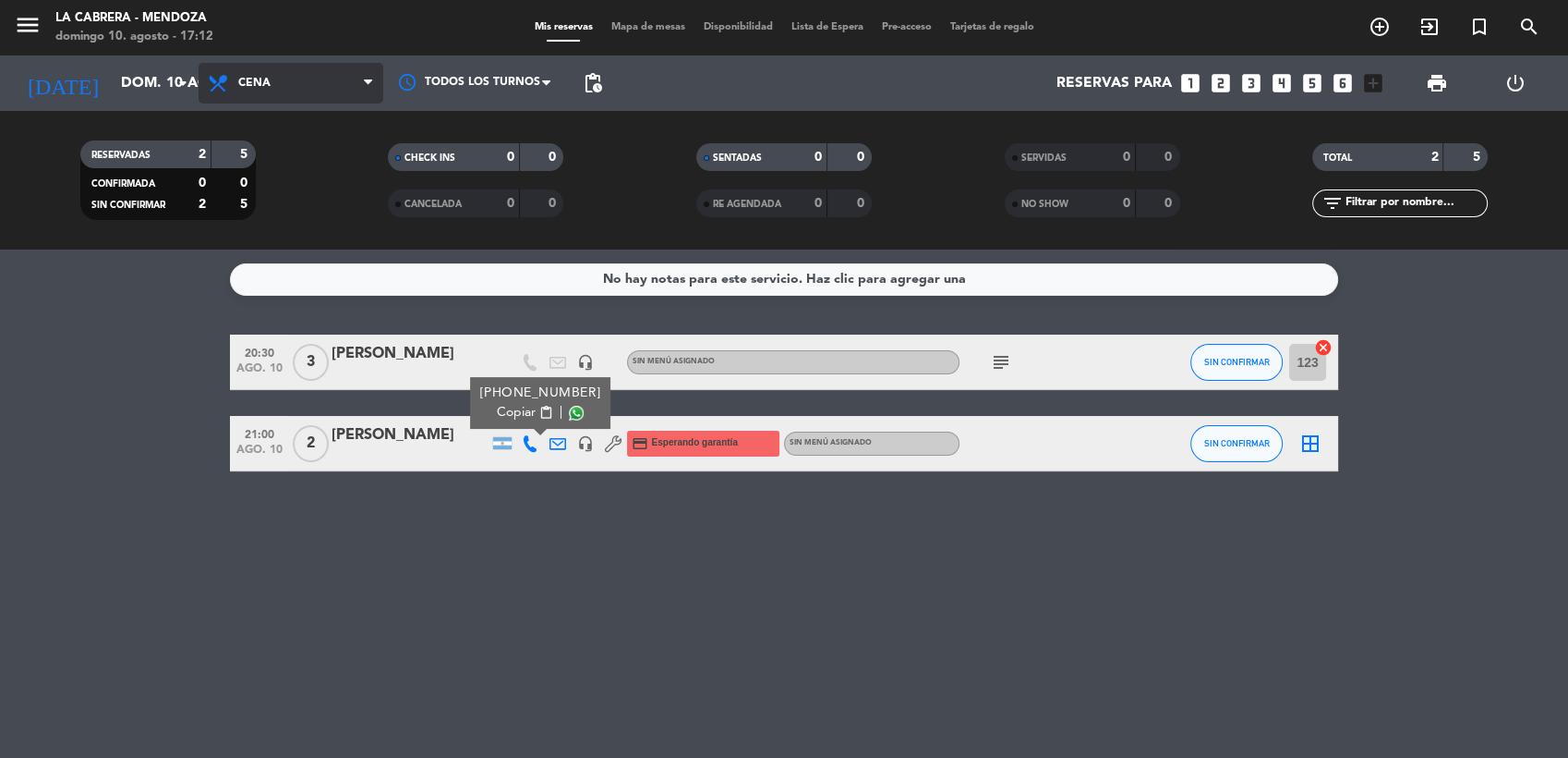
click at [286, 85] on span "Cena" at bounding box center [290, 83] width 184 height 40
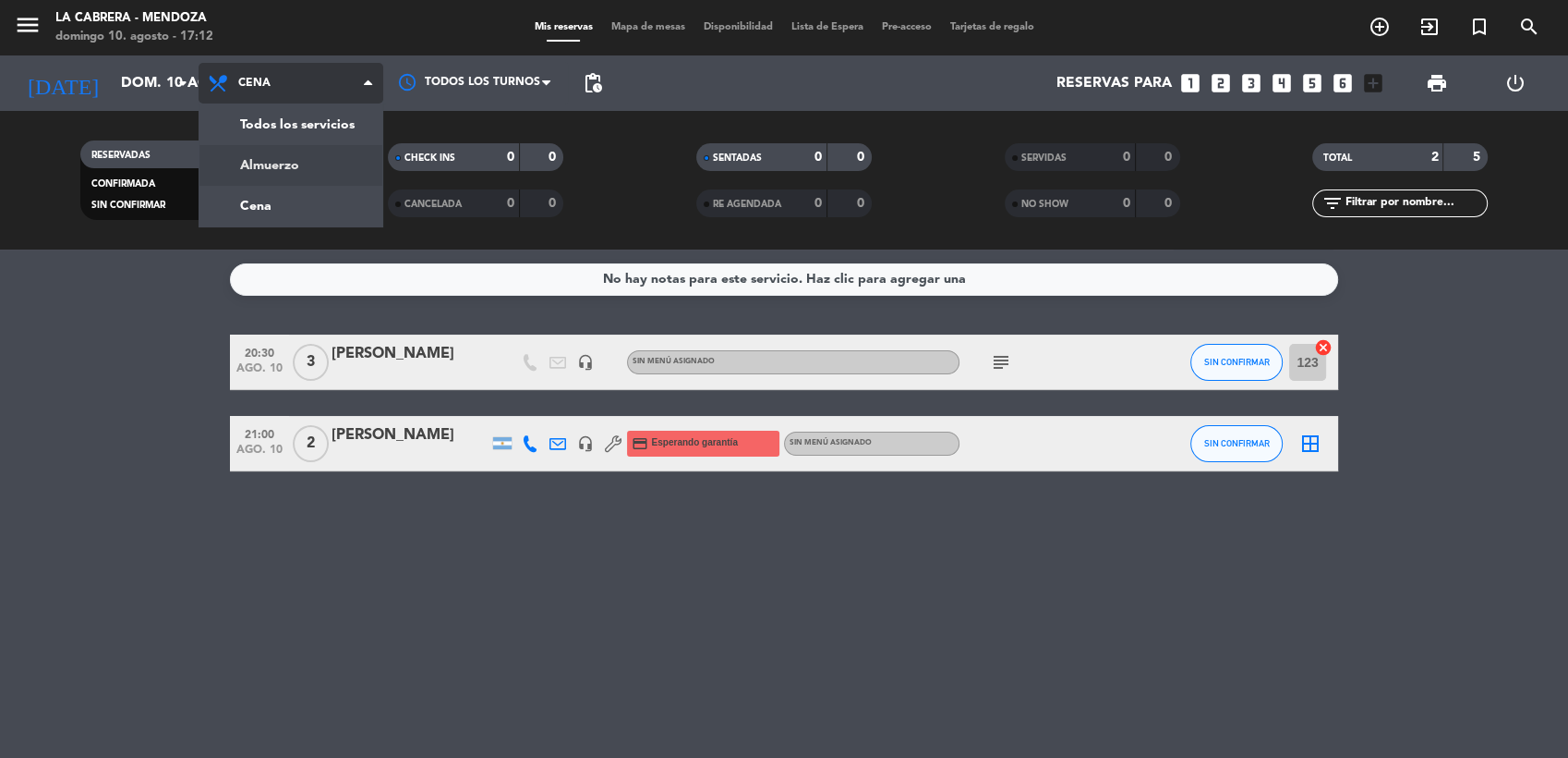
click at [295, 163] on div "menu LA CABRERA - [PERSON_NAME] 10. agosto - 17:12 Mis reservas Mapa de mesas D…" at bounding box center [784, 124] width 1568 height 249
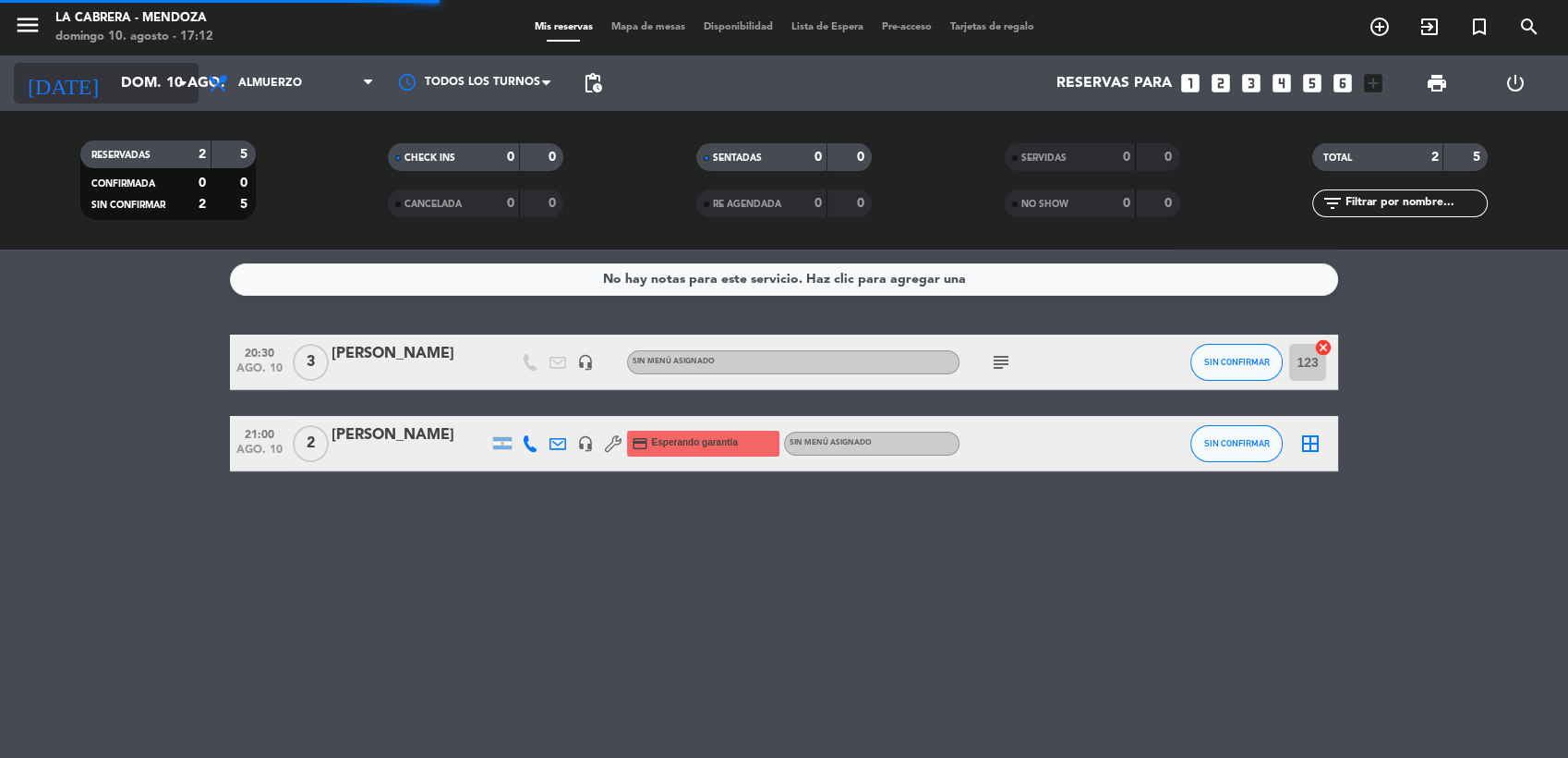
click at [155, 84] on input "dom. 10 ago." at bounding box center [209, 84] width 195 height 36
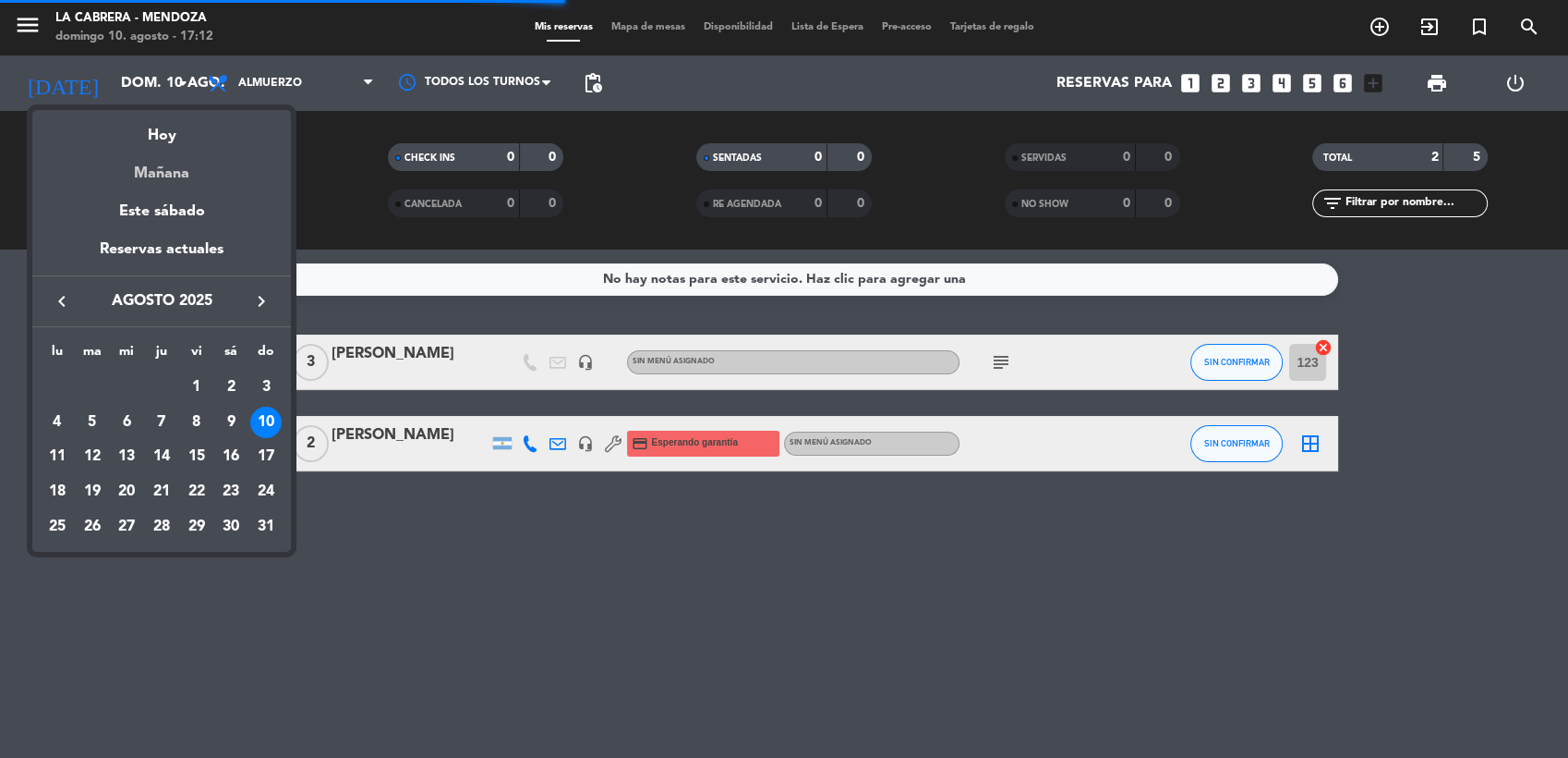
click at [177, 181] on div "Mañana" at bounding box center [161, 166] width 259 height 38
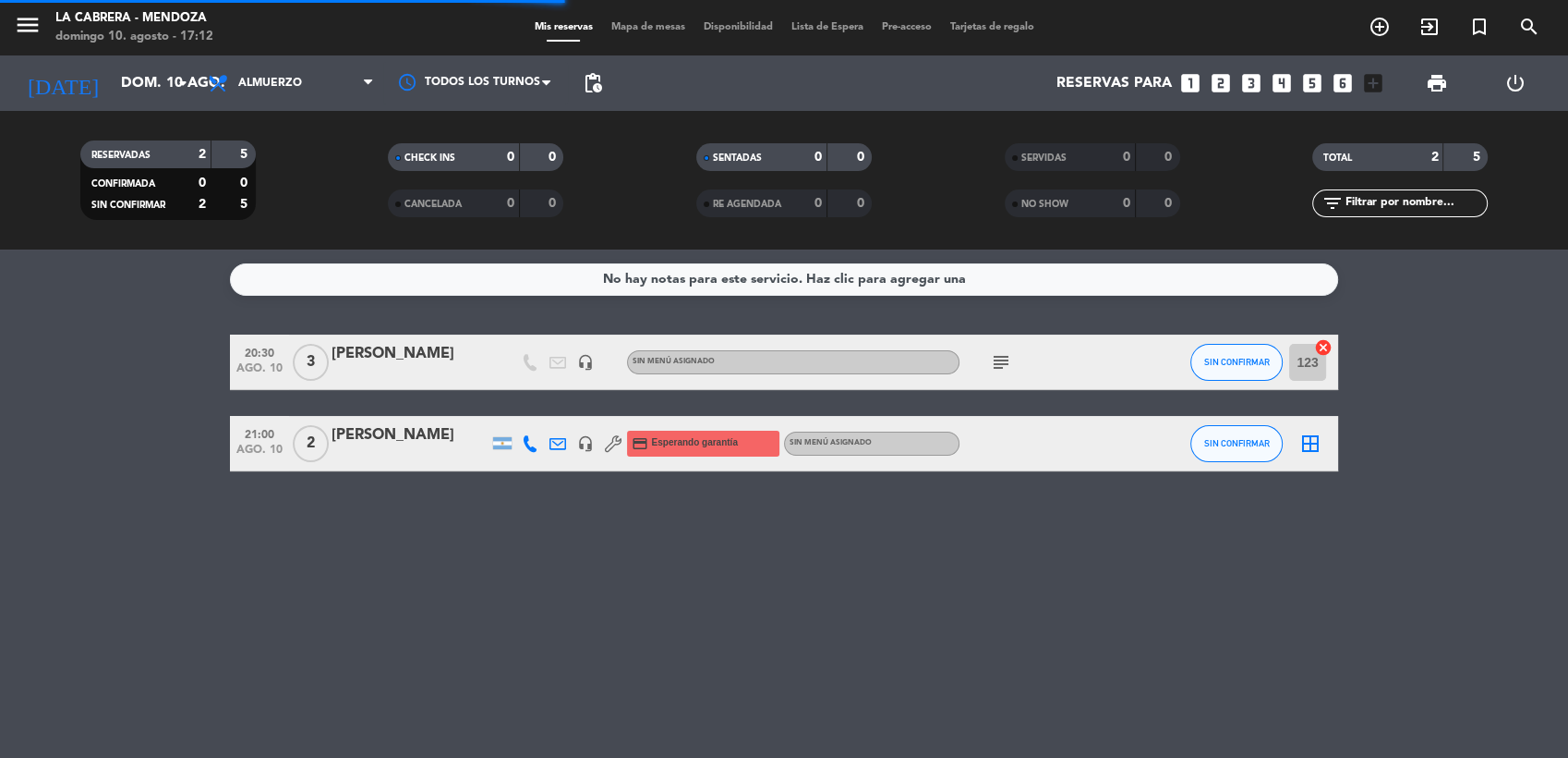
type input "lun. 11 ago."
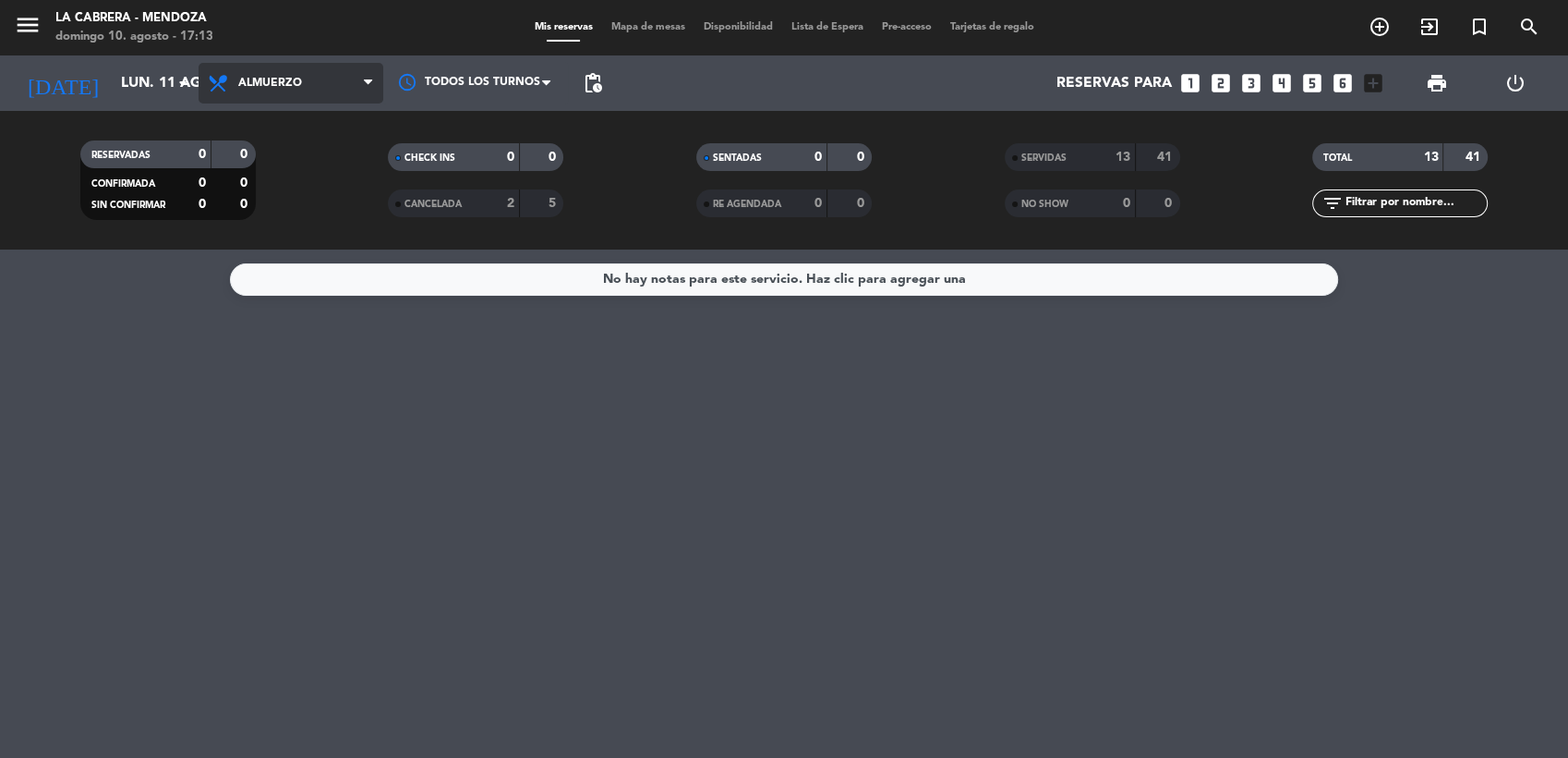
click at [271, 69] on span "Almuerzo" at bounding box center [290, 83] width 184 height 40
click at [307, 203] on div "menu LA CABRERA - [PERSON_NAME] 10. agosto - 17:13 Mis reservas Mapa de mesas D…" at bounding box center [784, 124] width 1568 height 249
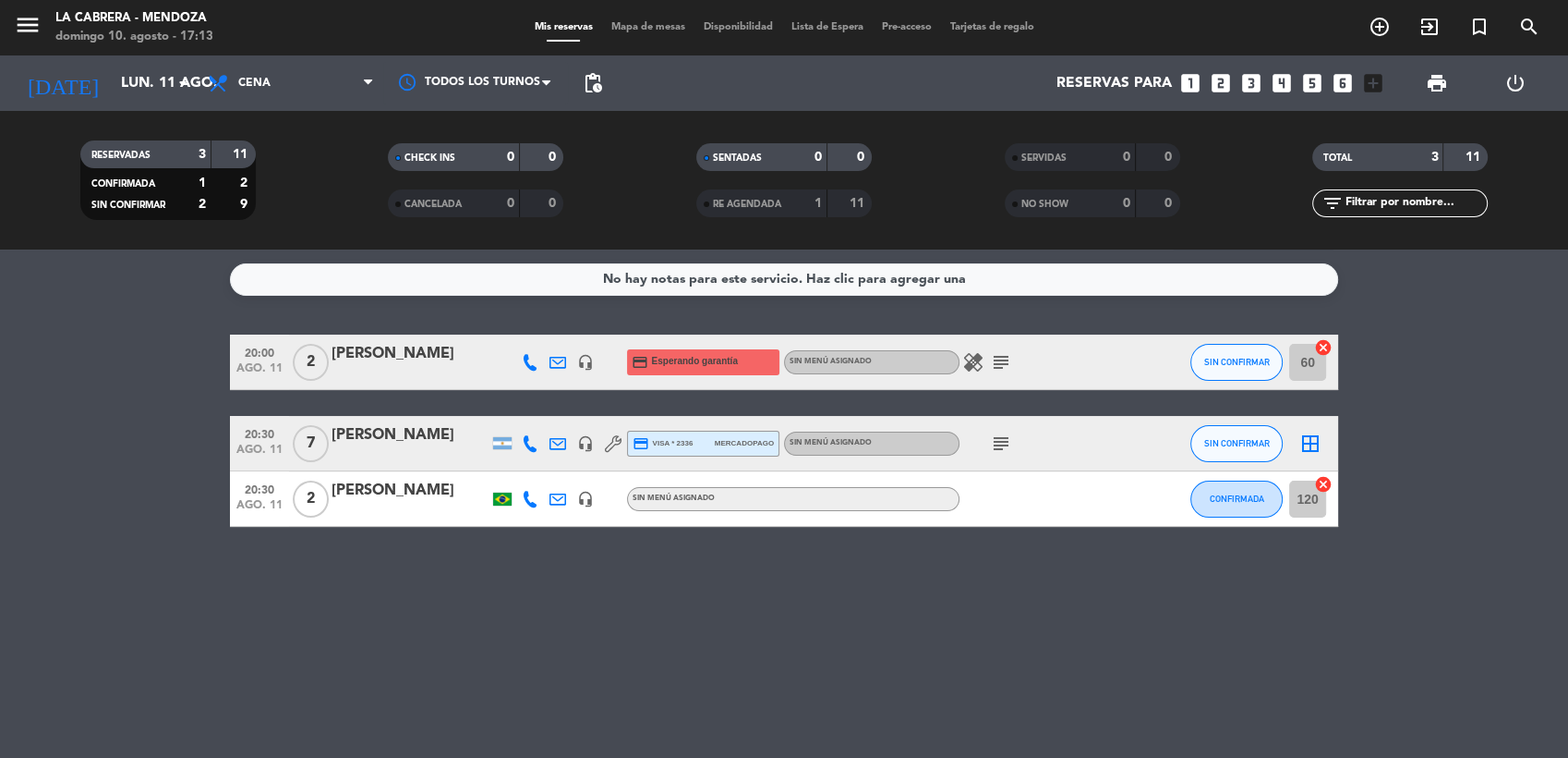
click at [1005, 354] on icon "subject" at bounding box center [1001, 362] width 23 height 23
click at [429, 479] on div "[PERSON_NAME]" at bounding box center [410, 491] width 157 height 24
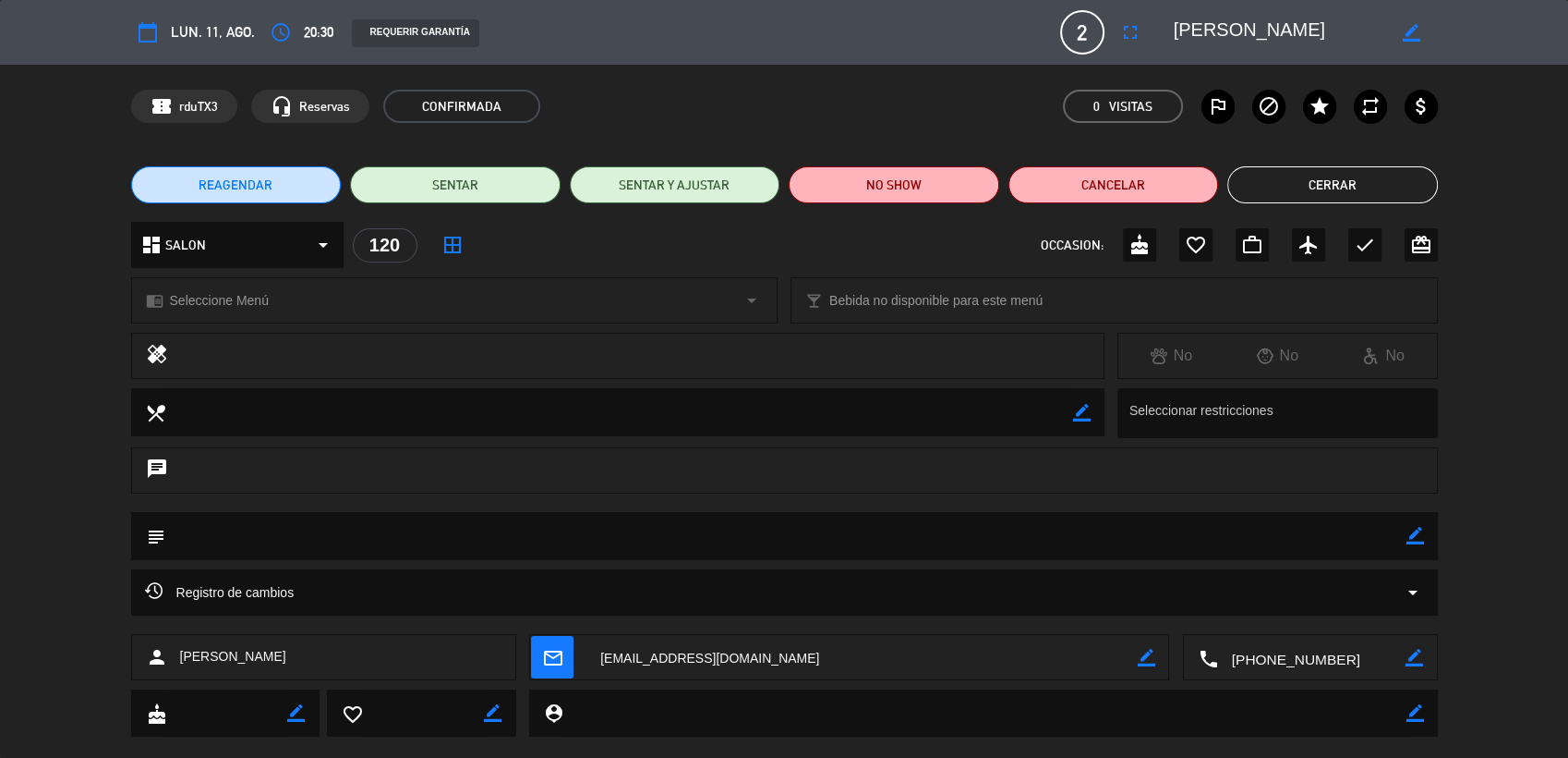
click at [422, 27] on div "REQUERIR GARANTÍA" at bounding box center [416, 33] width 128 height 27
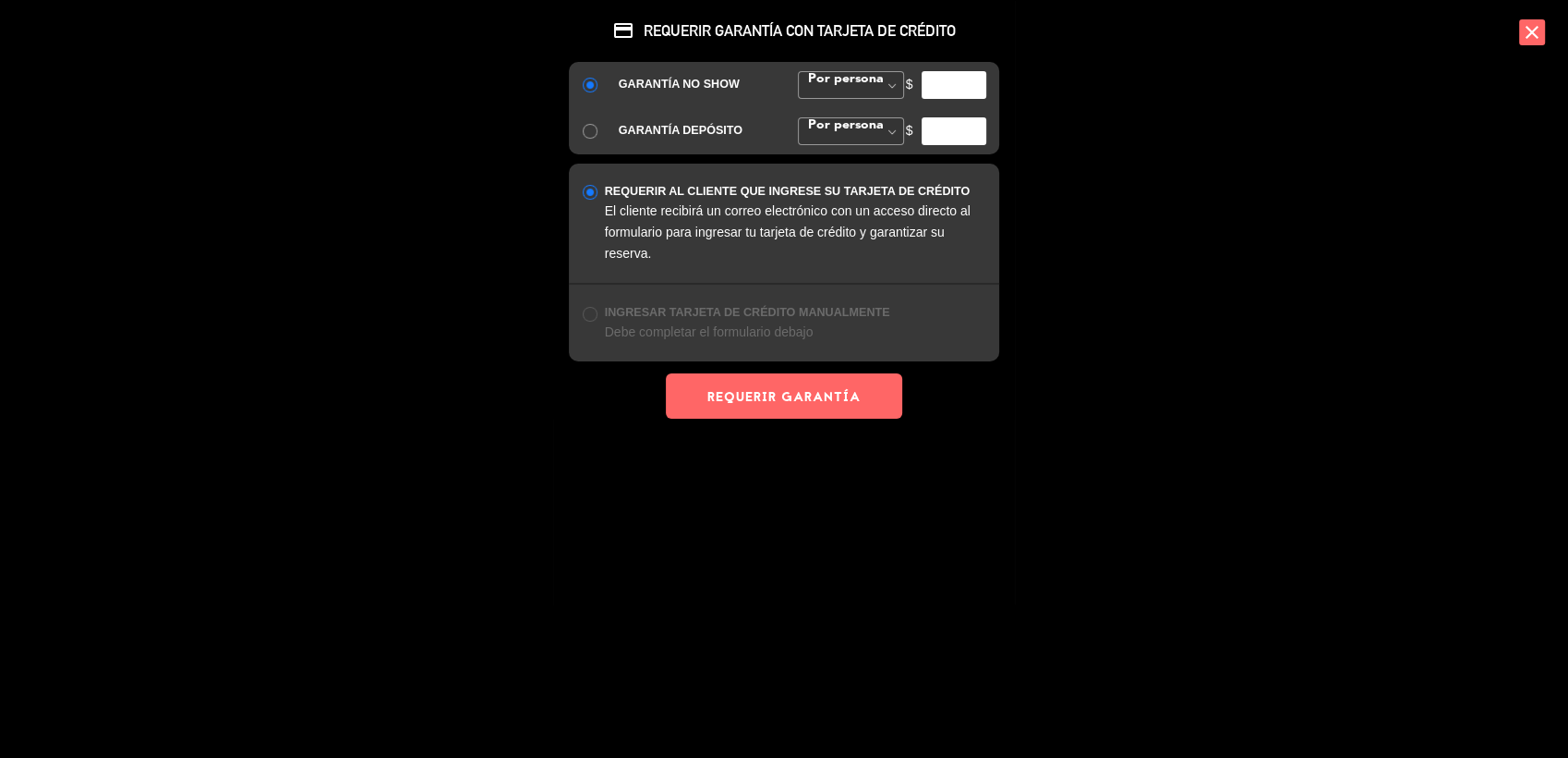
click at [949, 82] on input "number" at bounding box center [954, 85] width 65 height 27
type input "20000"
click at [865, 413] on button "REQUERIR GARANTÍA" at bounding box center [784, 396] width 237 height 45
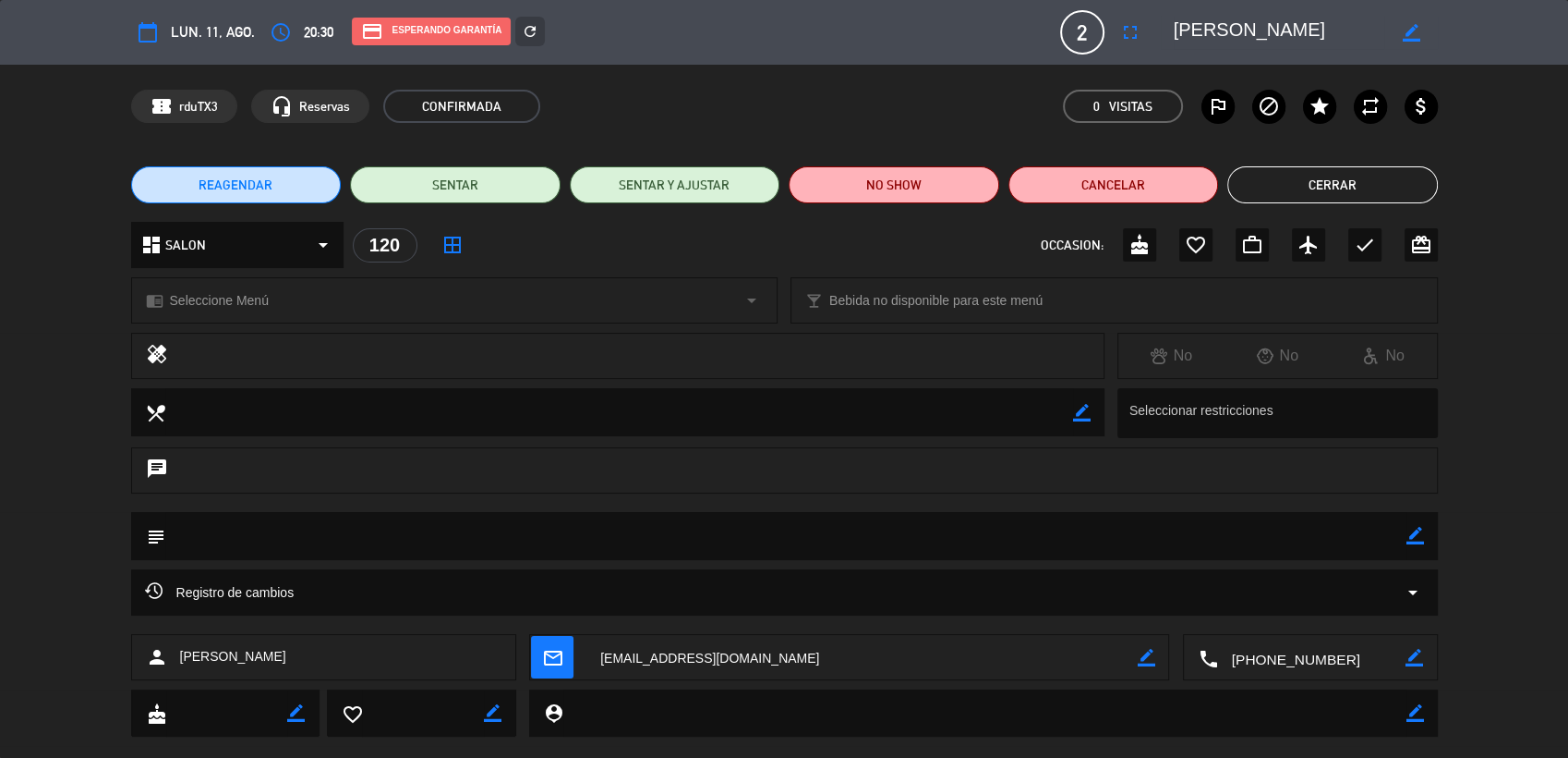
click at [1327, 175] on button "Cerrar" at bounding box center [1333, 184] width 211 height 37
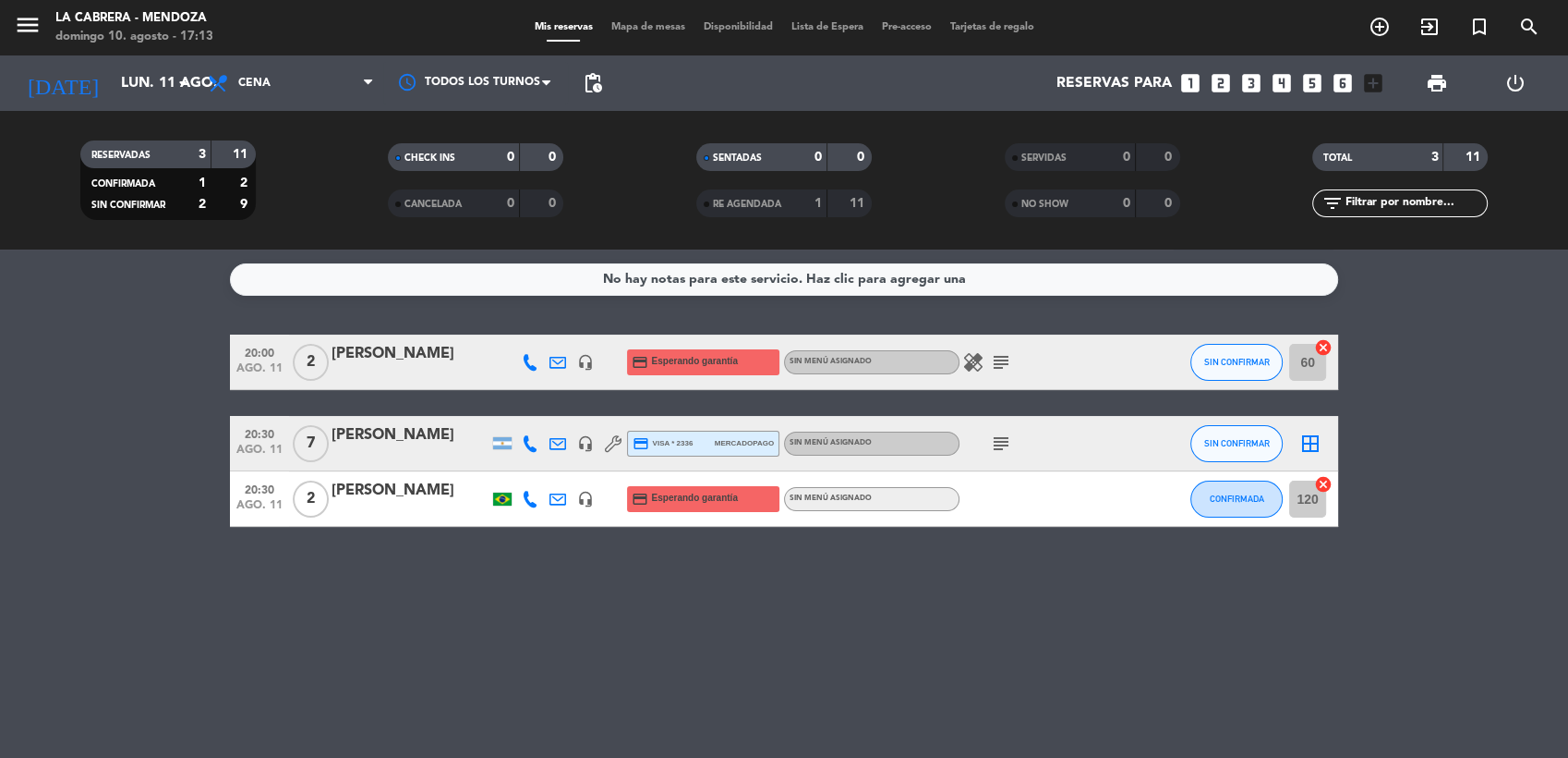
click at [1004, 356] on icon "subject" at bounding box center [1001, 362] width 23 height 23
click at [999, 439] on icon "subject" at bounding box center [1001, 444] width 23 height 23
click at [259, 87] on span "Cena" at bounding box center [254, 84] width 32 height 13
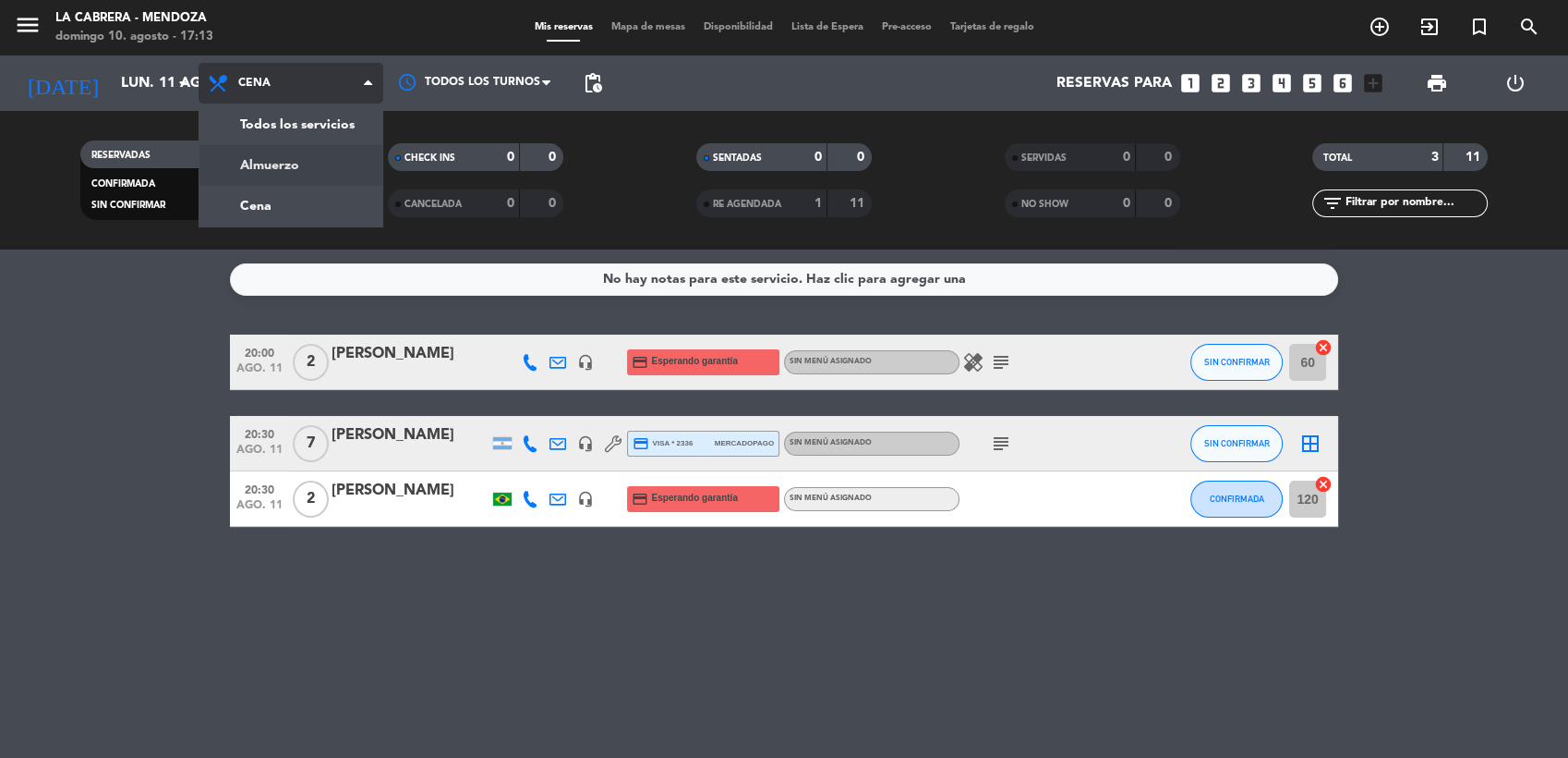
click at [236, 170] on div "menu LA CABRERA - [PERSON_NAME] 10. agosto - 17:13 Mis reservas Mapa de mesas D…" at bounding box center [784, 124] width 1568 height 249
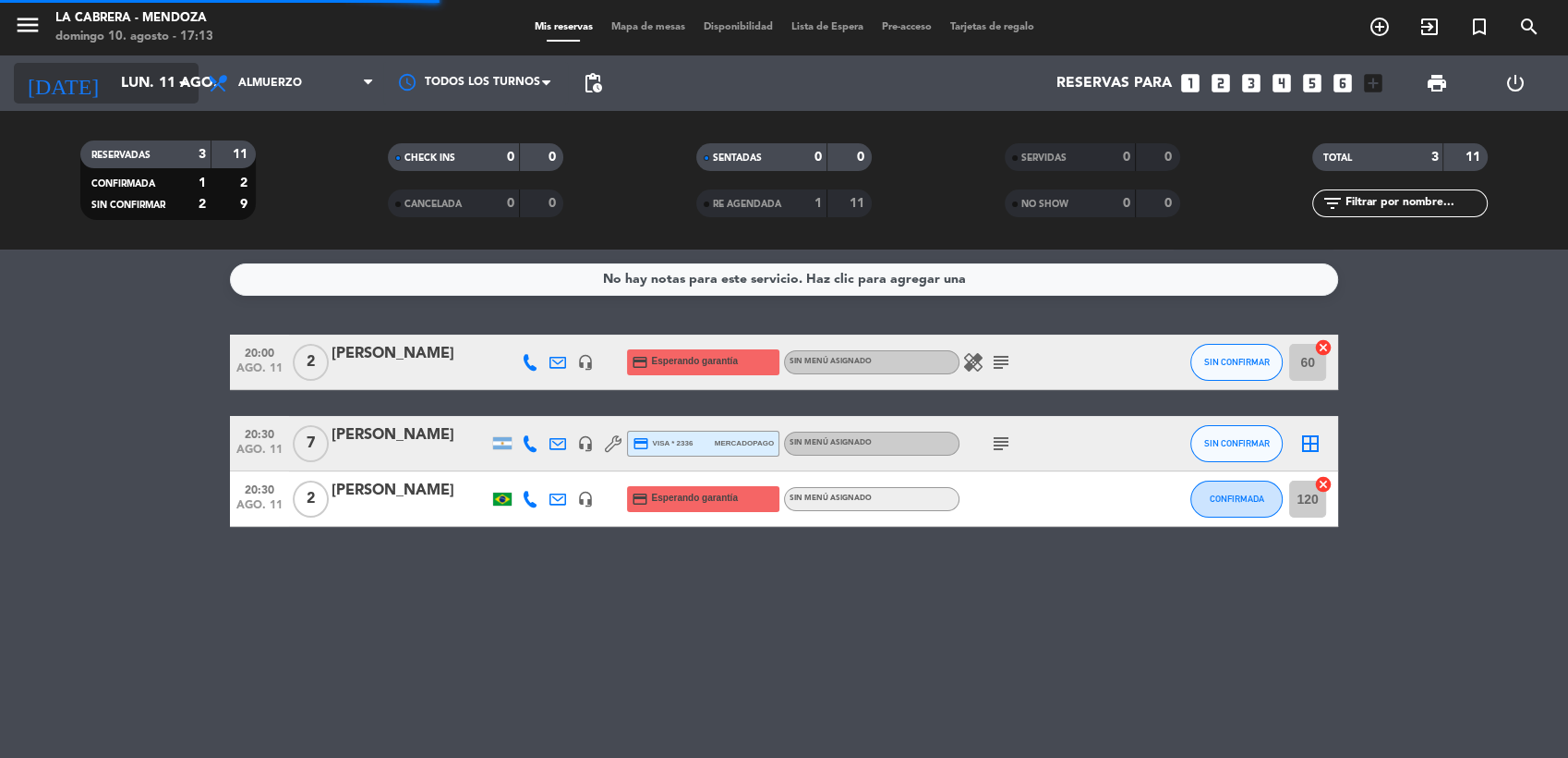
click at [137, 68] on input "lun. 11 ago." at bounding box center [209, 84] width 195 height 36
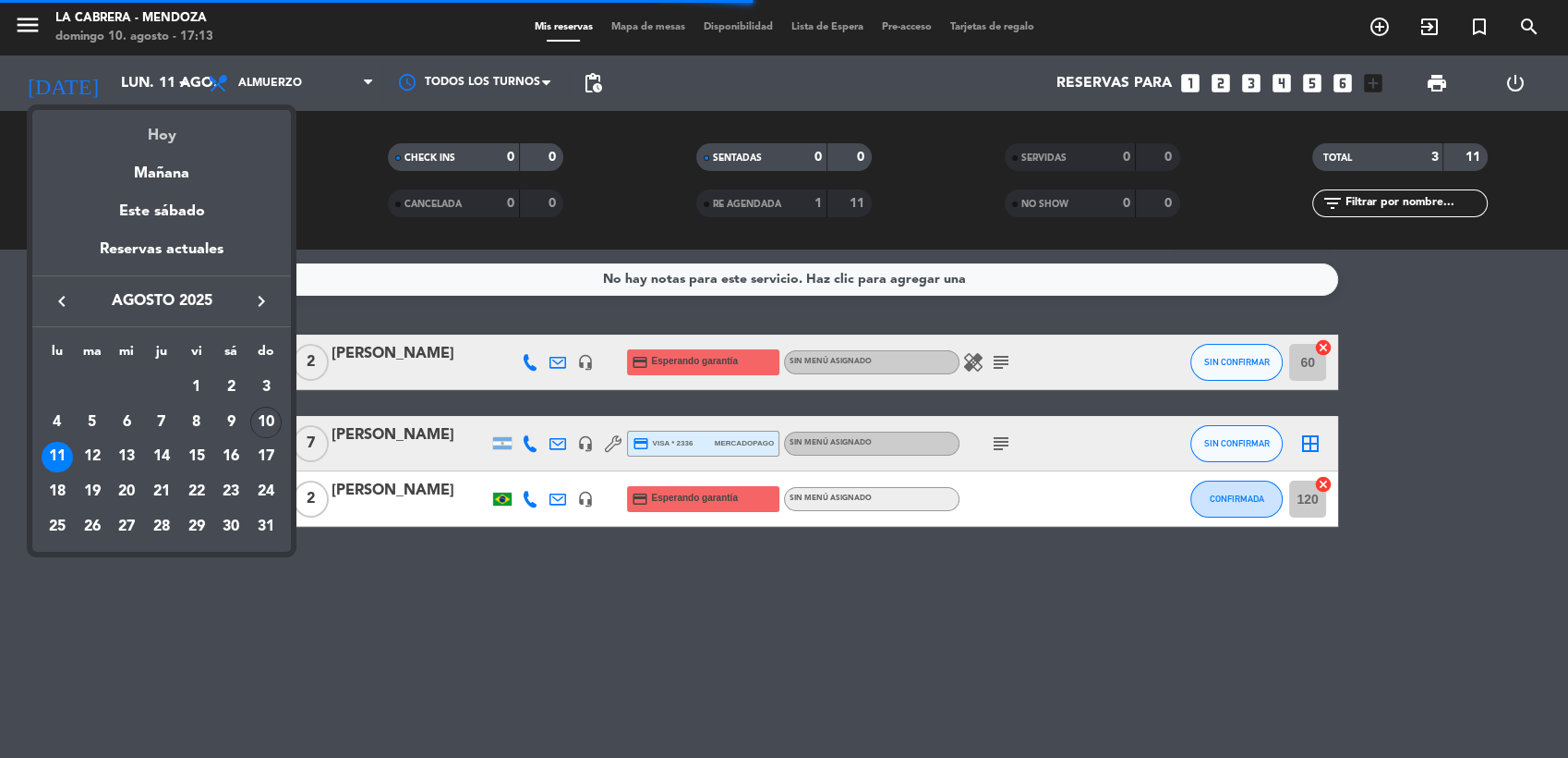
click at [170, 133] on div "Hoy" at bounding box center [161, 129] width 259 height 38
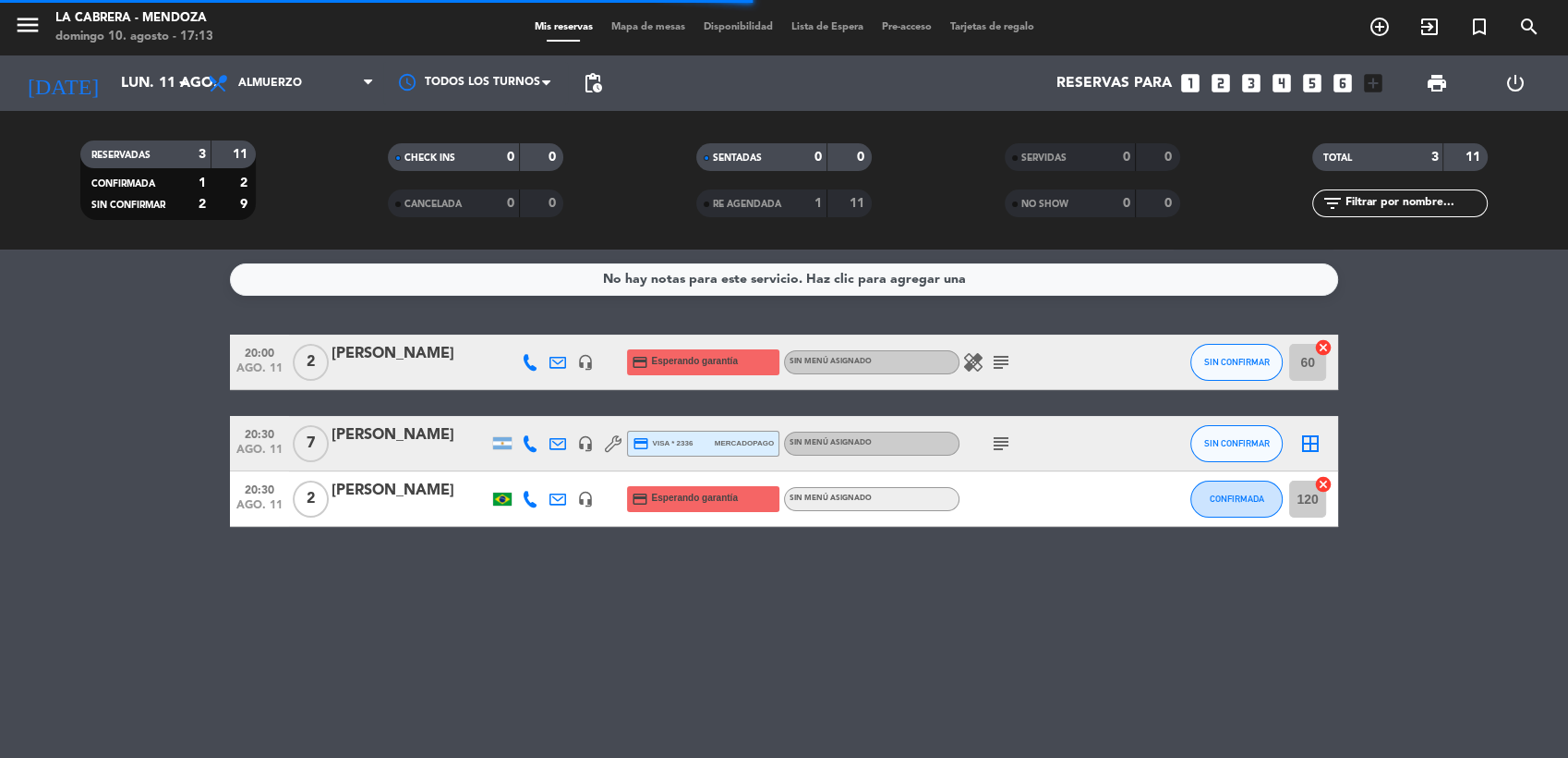
type input "dom. 10 ago."
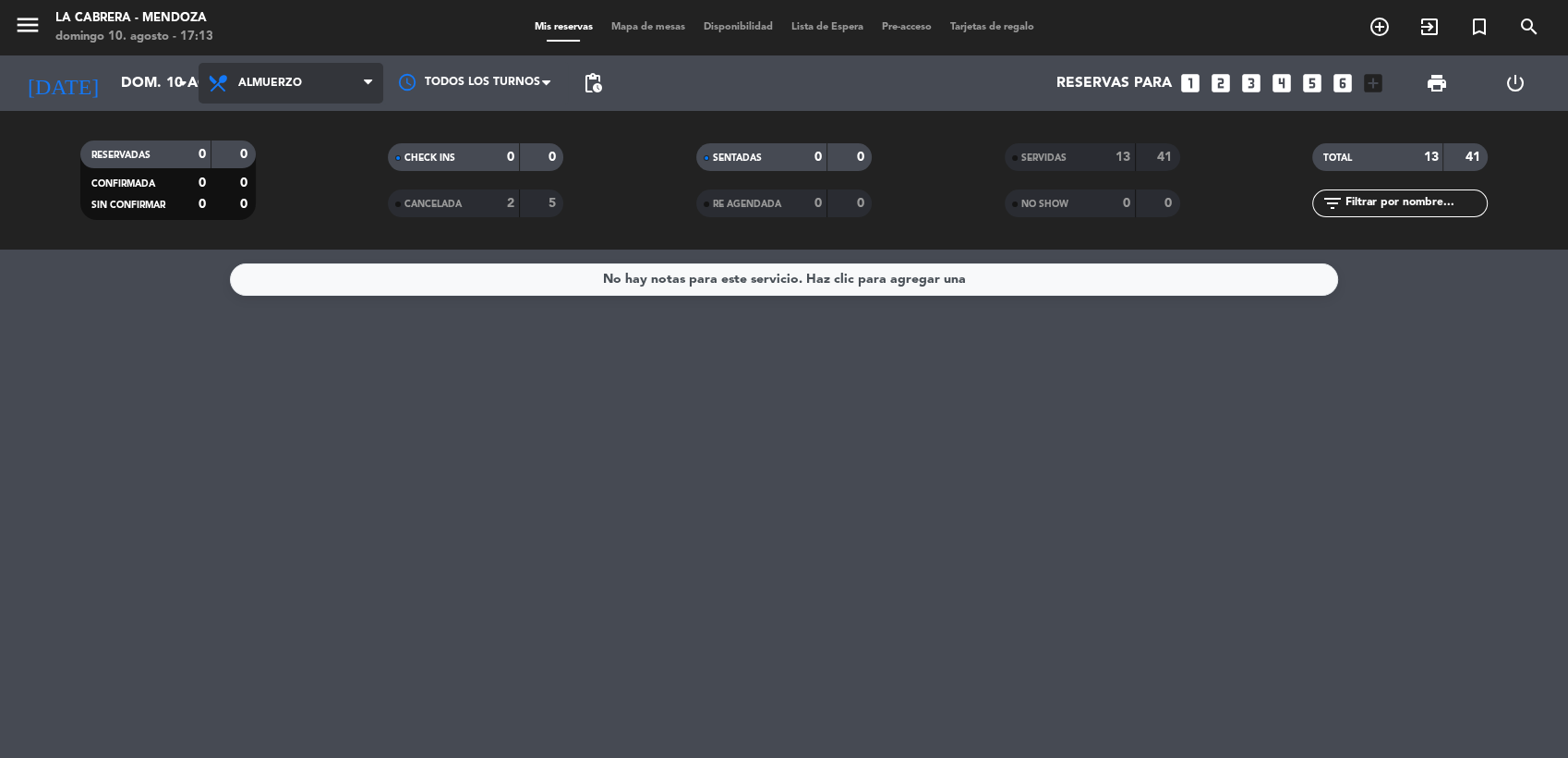
click at [274, 87] on span "Almuerzo" at bounding box center [270, 84] width 64 height 13
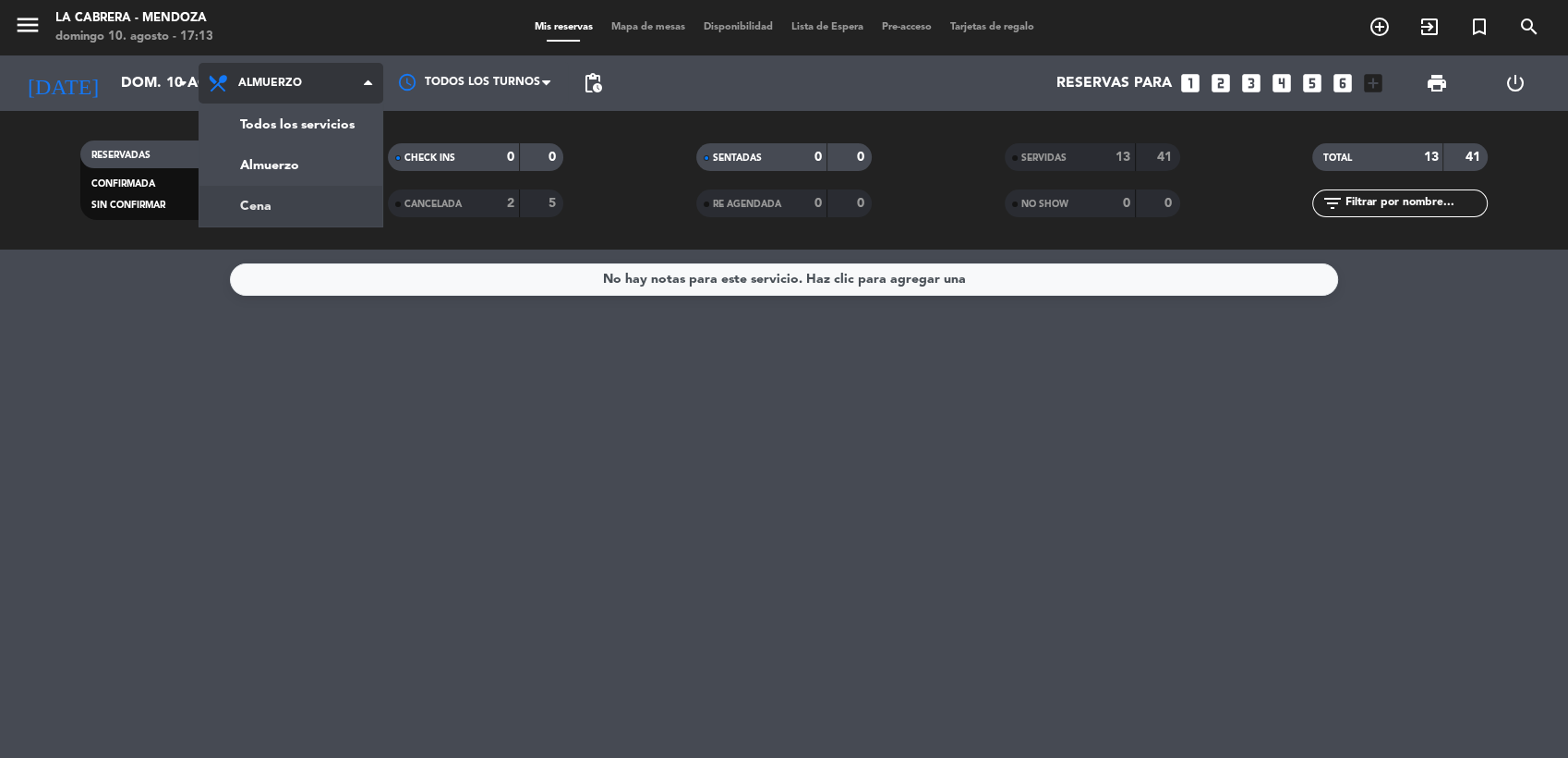
click at [300, 197] on div "menu LA CABRERA - [PERSON_NAME] 10. agosto - 17:13 Mis reservas Mapa de mesas D…" at bounding box center [784, 124] width 1568 height 249
